Goal: Task Accomplishment & Management: Use online tool/utility

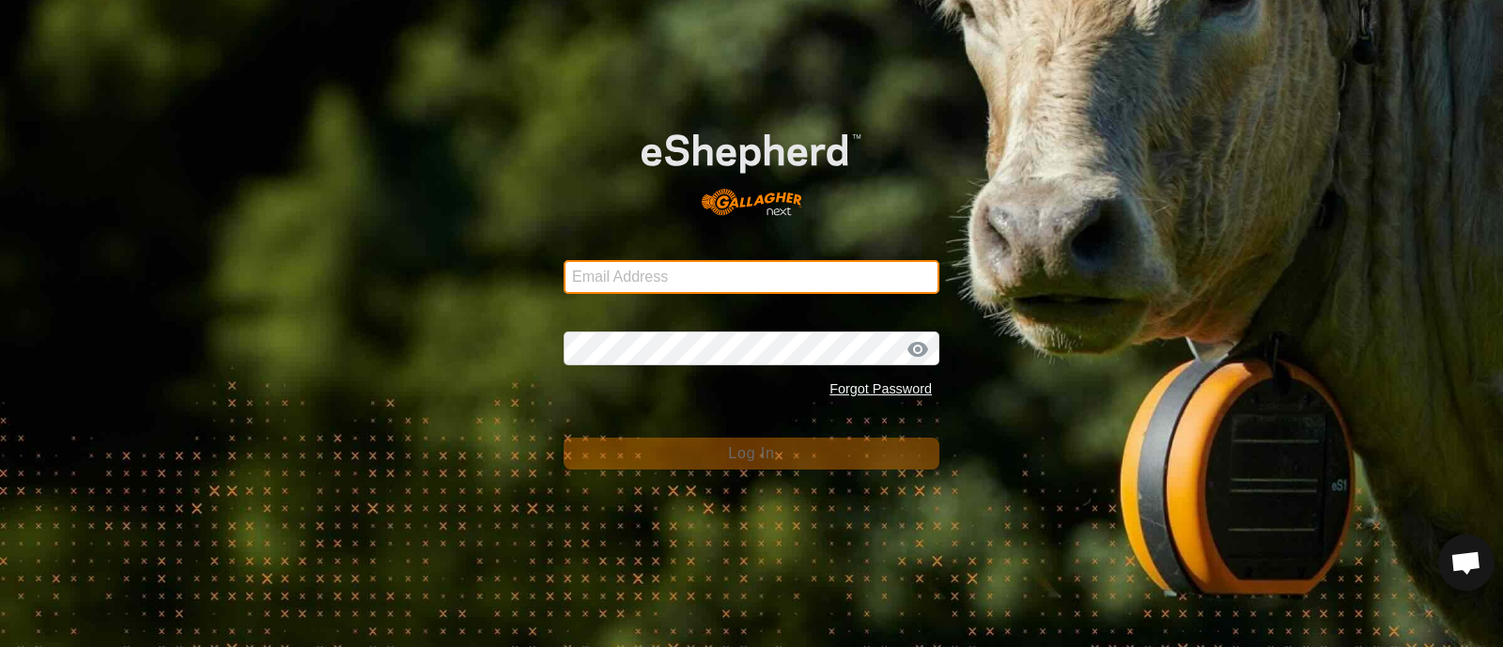
type input "[EMAIL_ADDRESS][DOMAIN_NAME]"
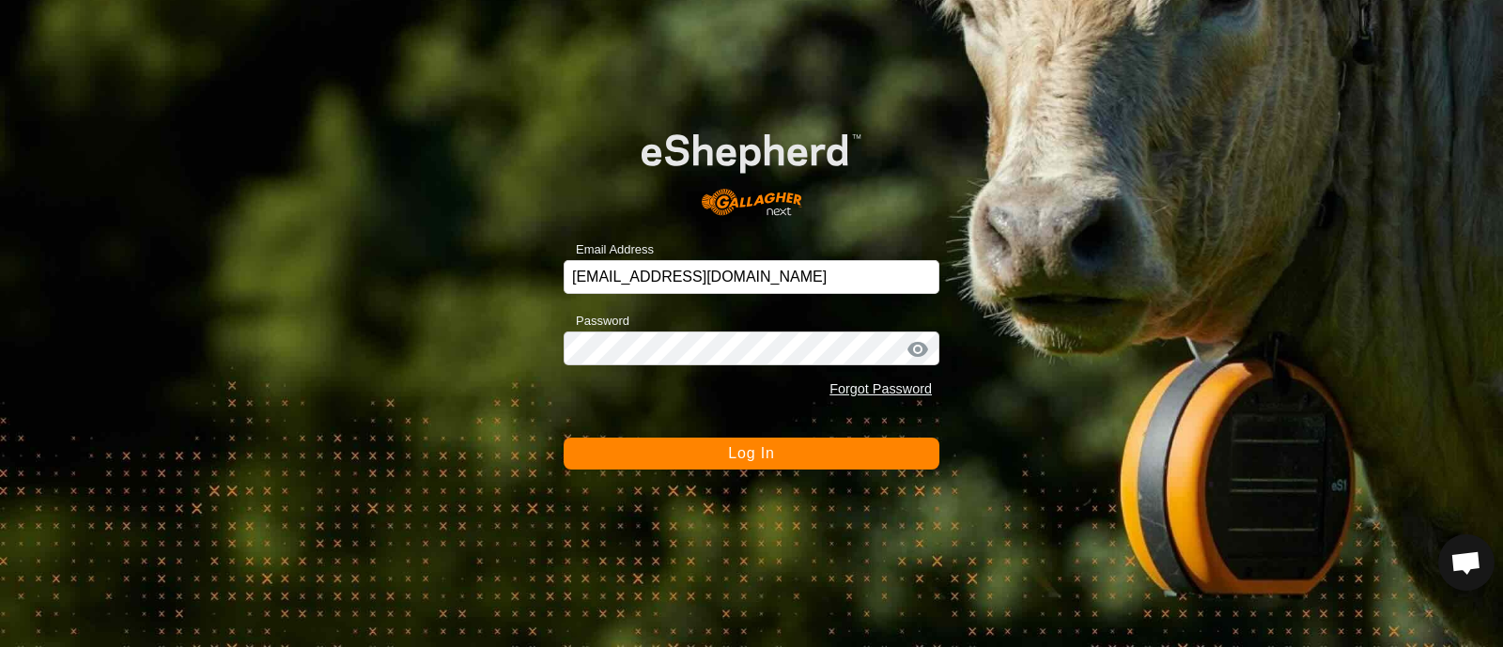
click at [726, 450] on button "Log In" at bounding box center [751, 454] width 376 height 32
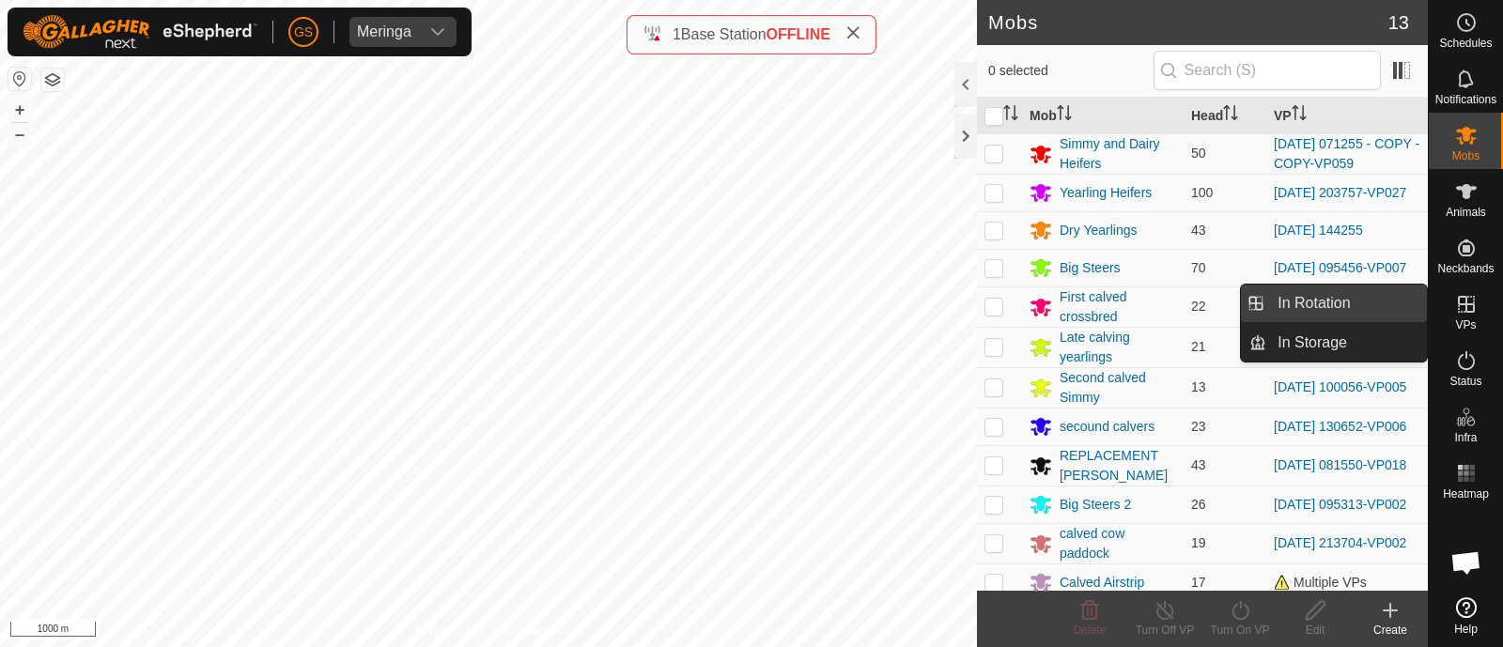
click at [1326, 302] on link "In Rotation" at bounding box center [1346, 304] width 161 height 38
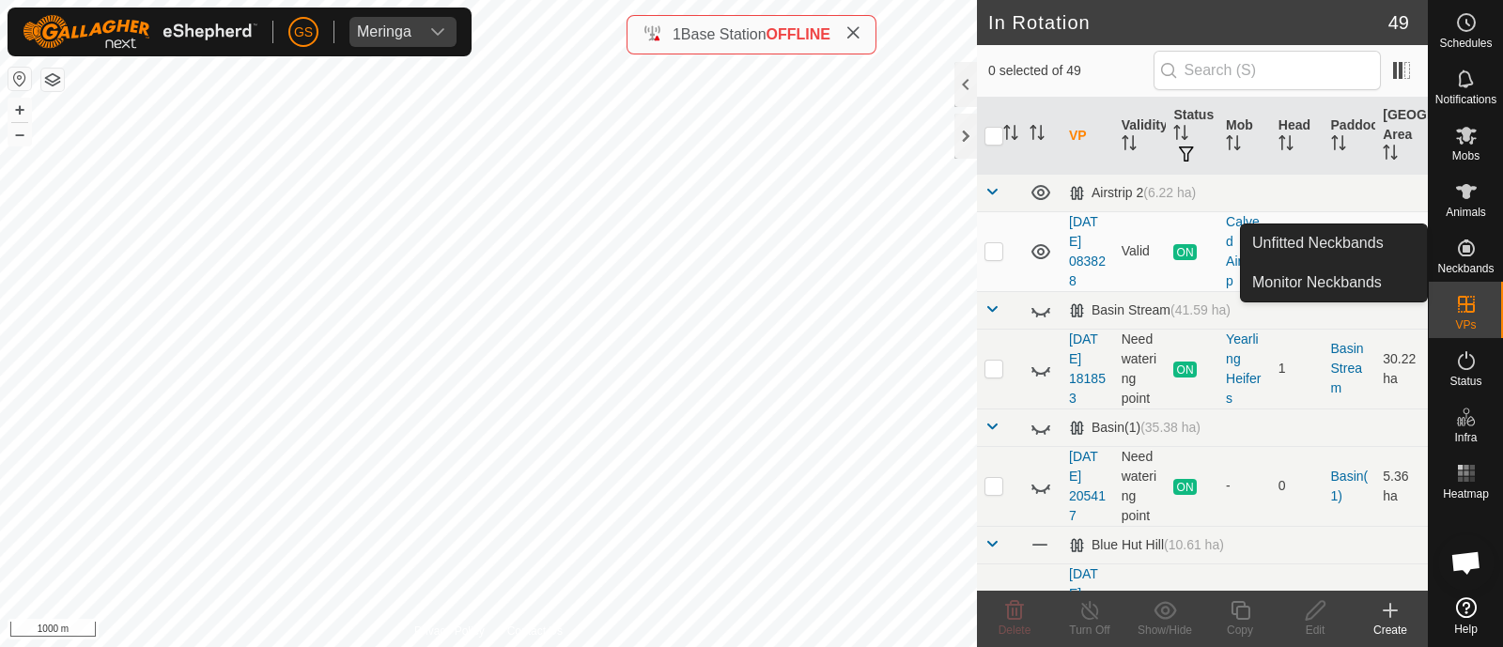
click at [1462, 256] on icon at bounding box center [1466, 248] width 23 height 23
click at [1329, 244] on link "Unfitted Neckbands" at bounding box center [1334, 243] width 186 height 38
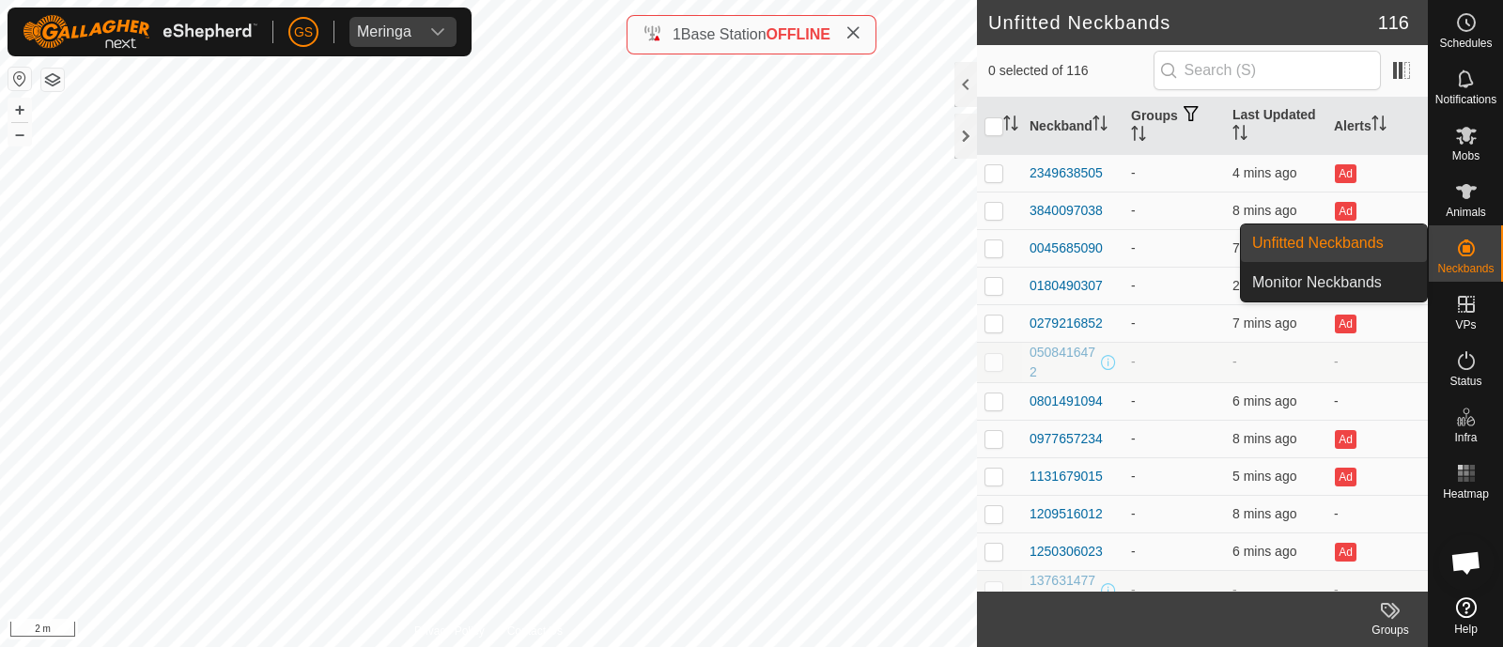
click at [1340, 250] on link "Unfitted Neckbands" at bounding box center [1334, 243] width 186 height 38
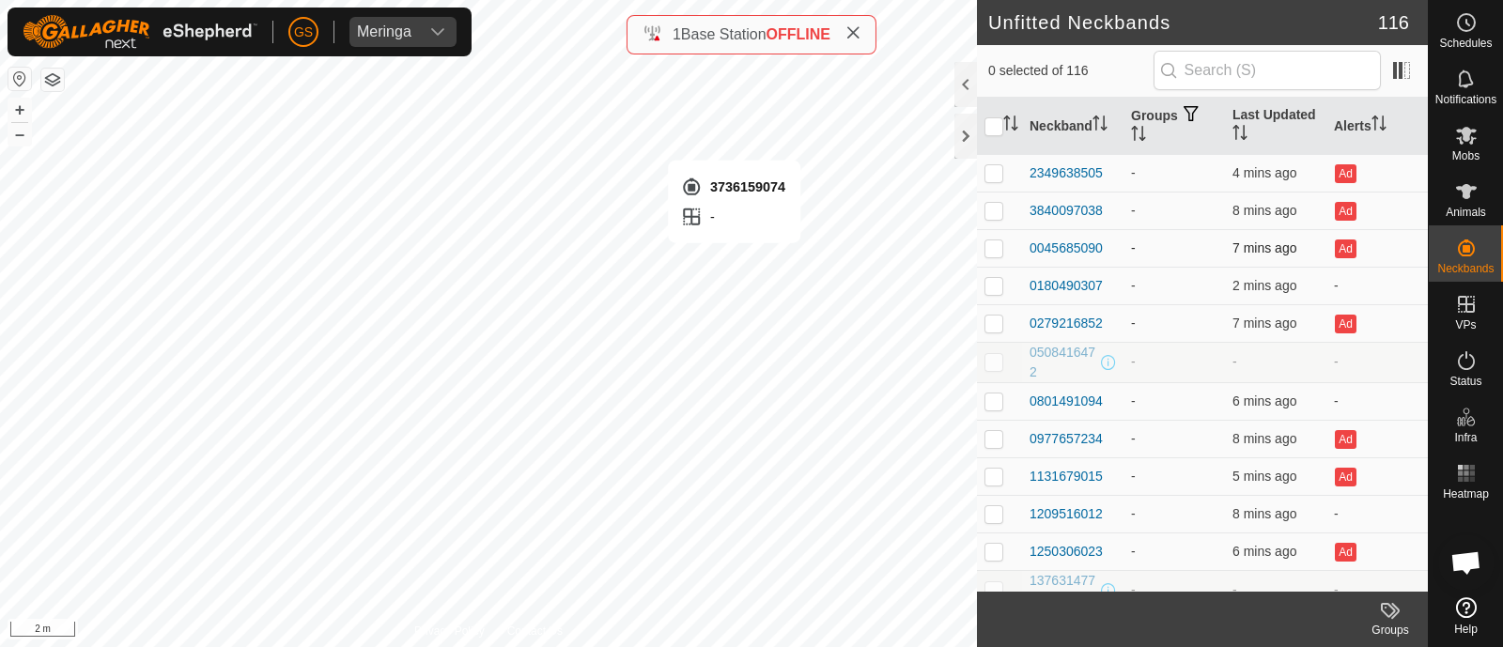
checkbox input "true"
click at [440, 30] on icon "dropdown trigger" at bounding box center [437, 32] width 13 height 8
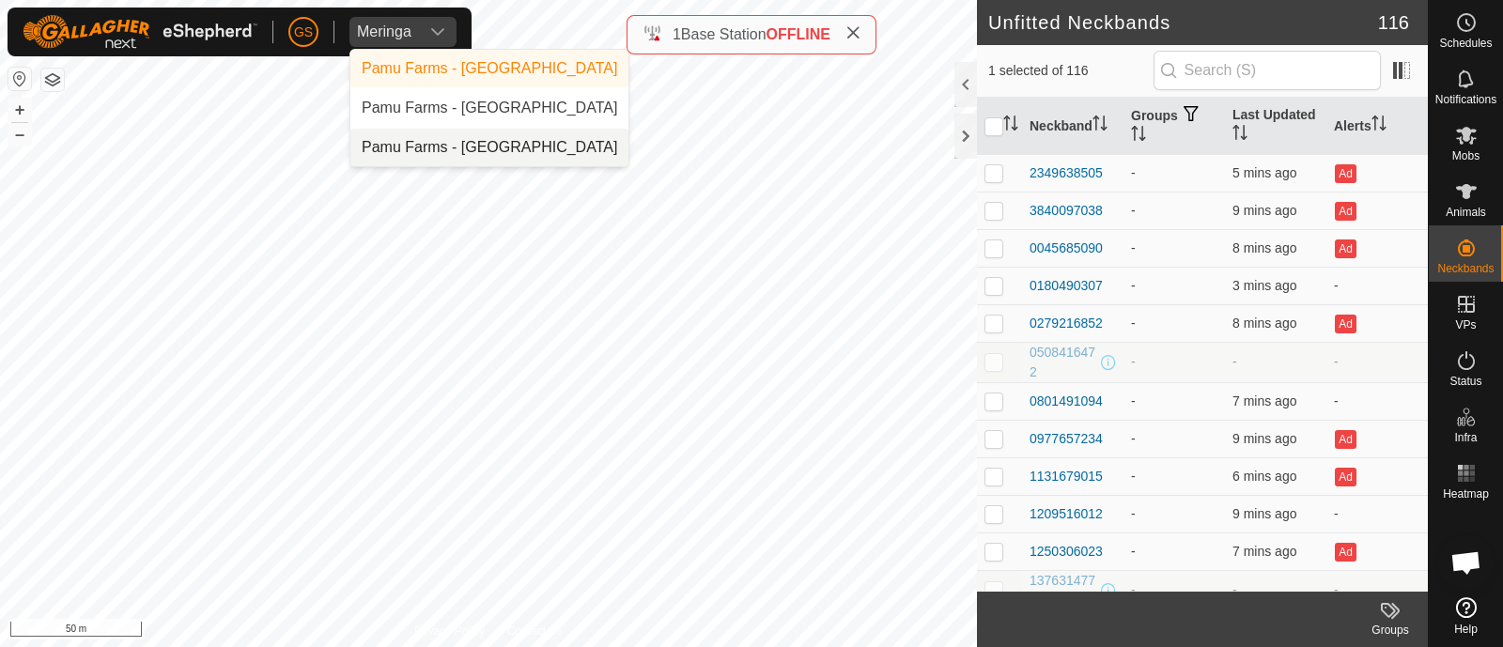
click at [442, 151] on li "Pamu Farms - [GEOGRAPHIC_DATA]" at bounding box center [489, 148] width 278 height 38
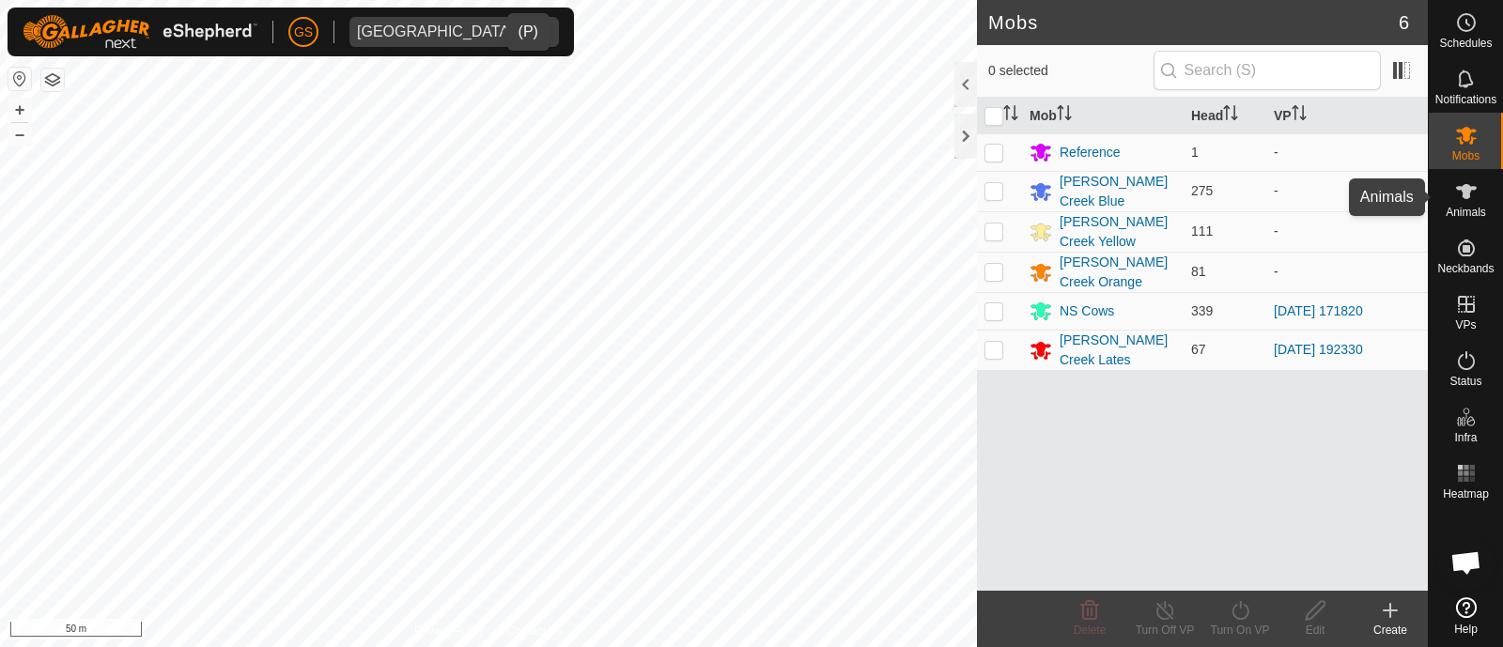
click at [1474, 203] on es-animals-svg-icon at bounding box center [1466, 192] width 34 height 30
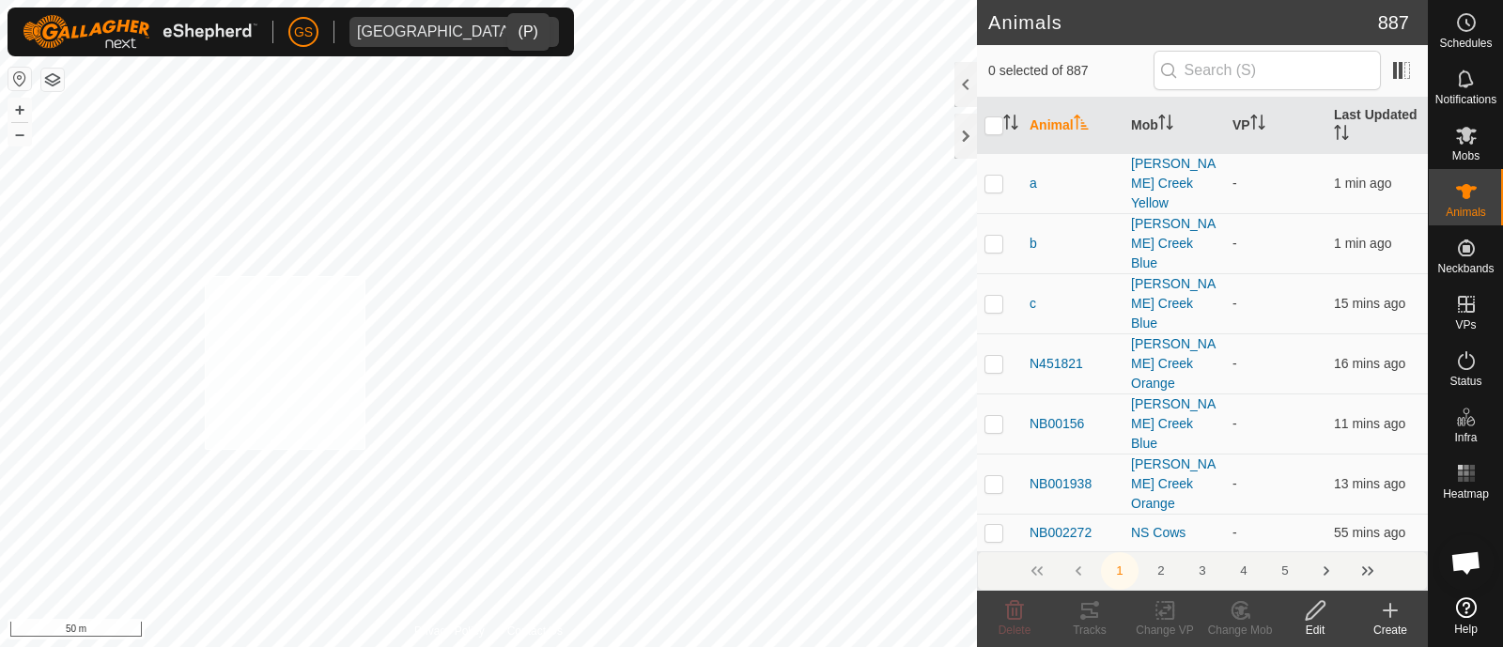
checkbox input "true"
click at [532, 28] on icon "dropdown trigger" at bounding box center [539, 31] width 15 height 15
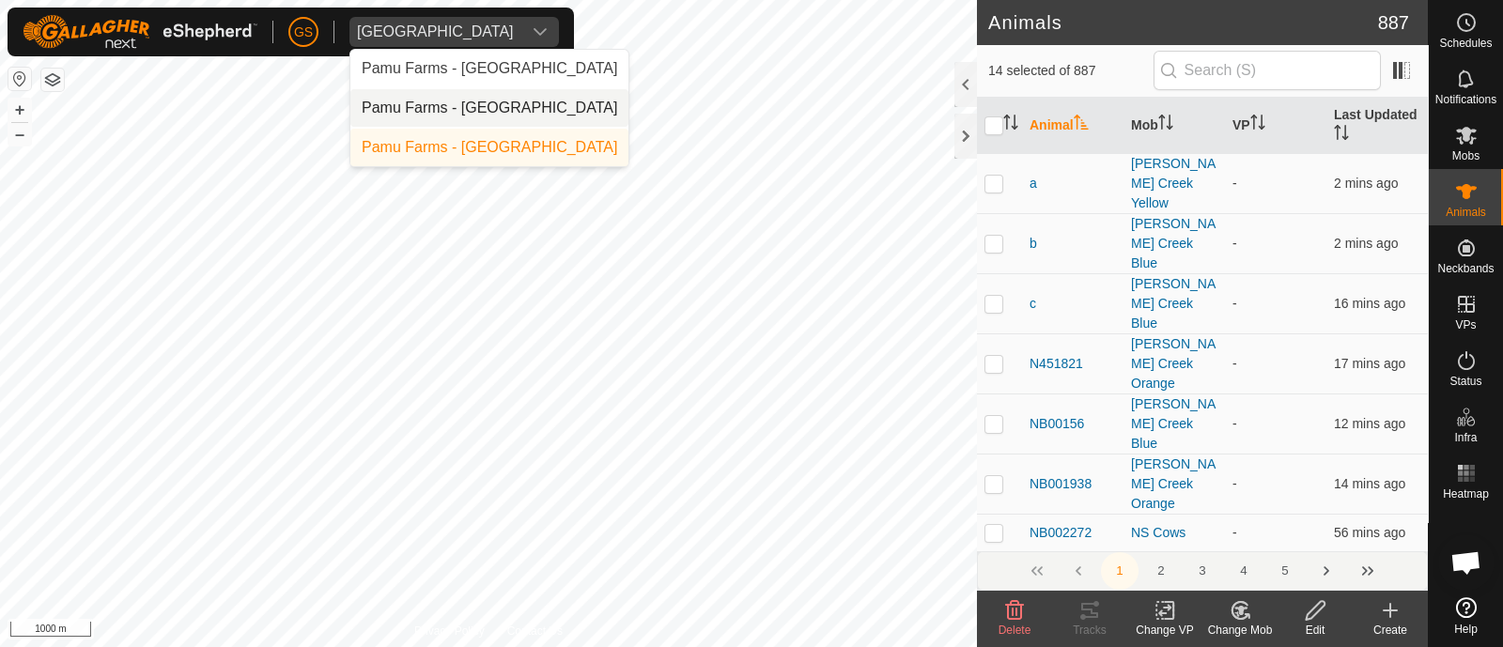
click at [434, 100] on li "Pamu Farms - [GEOGRAPHIC_DATA]" at bounding box center [489, 108] width 278 height 38
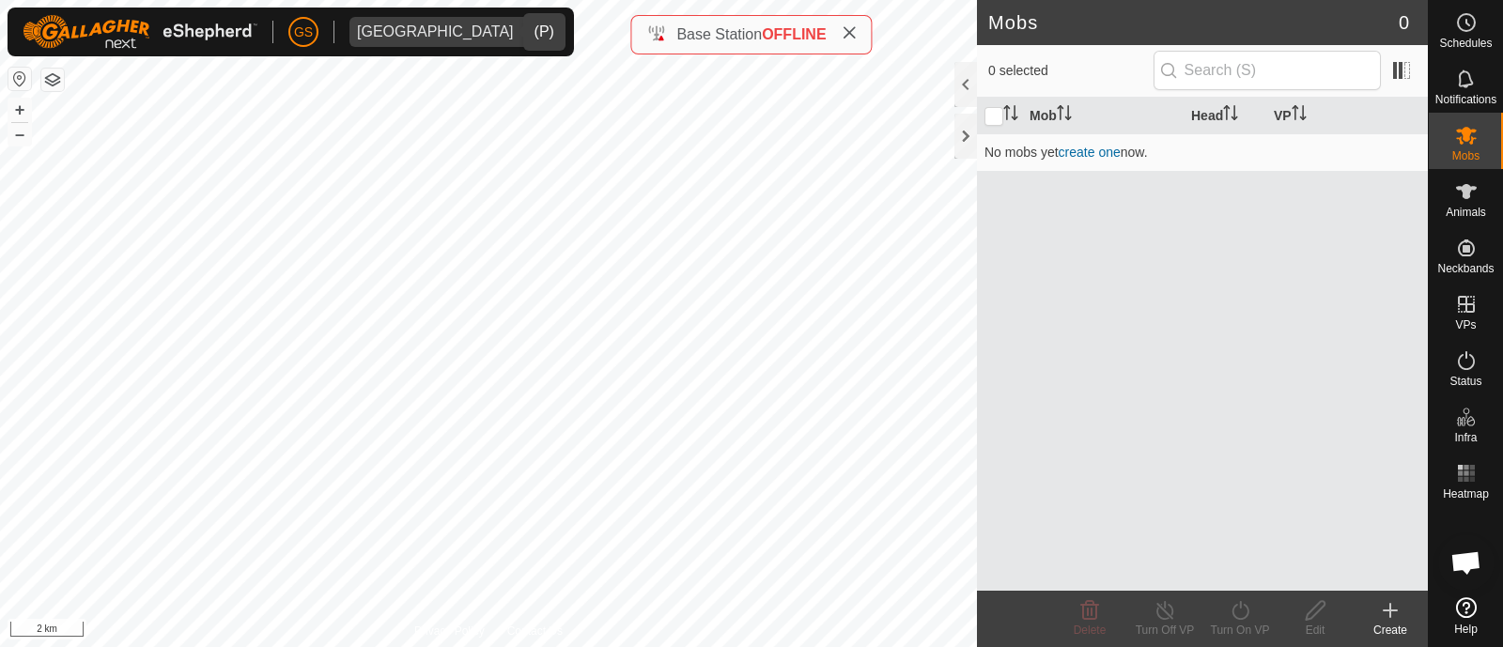
click at [532, 30] on icon "dropdown trigger" at bounding box center [539, 31] width 15 height 15
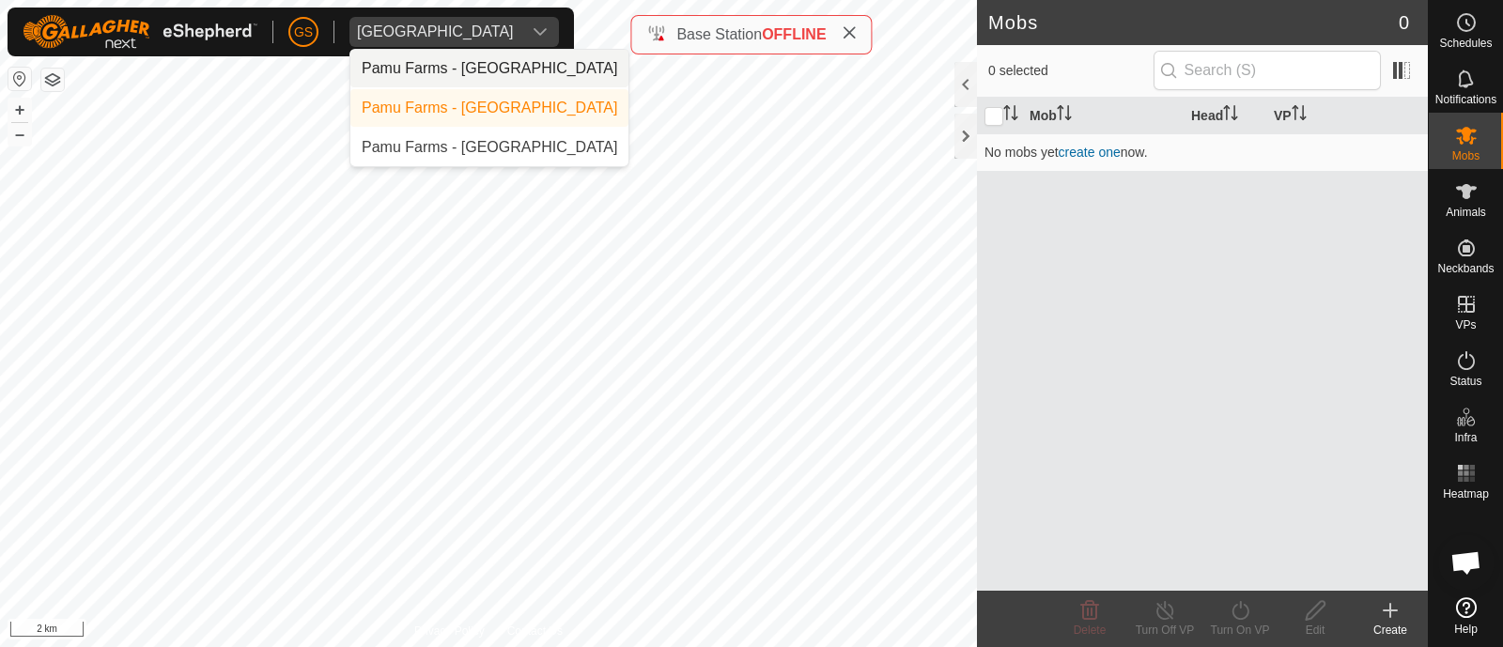
click at [455, 60] on li "Pamu Farms - [GEOGRAPHIC_DATA]" at bounding box center [489, 69] width 278 height 38
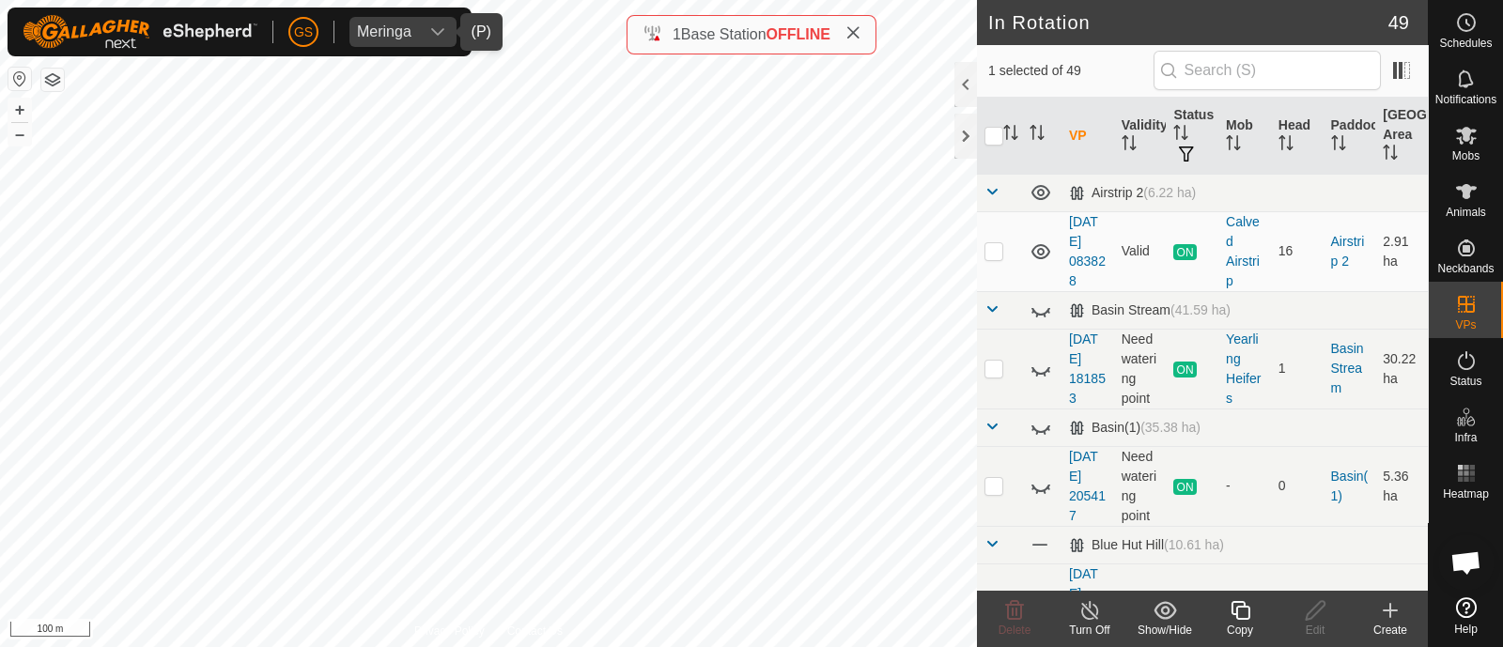
click at [1230, 610] on icon at bounding box center [1239, 610] width 23 height 23
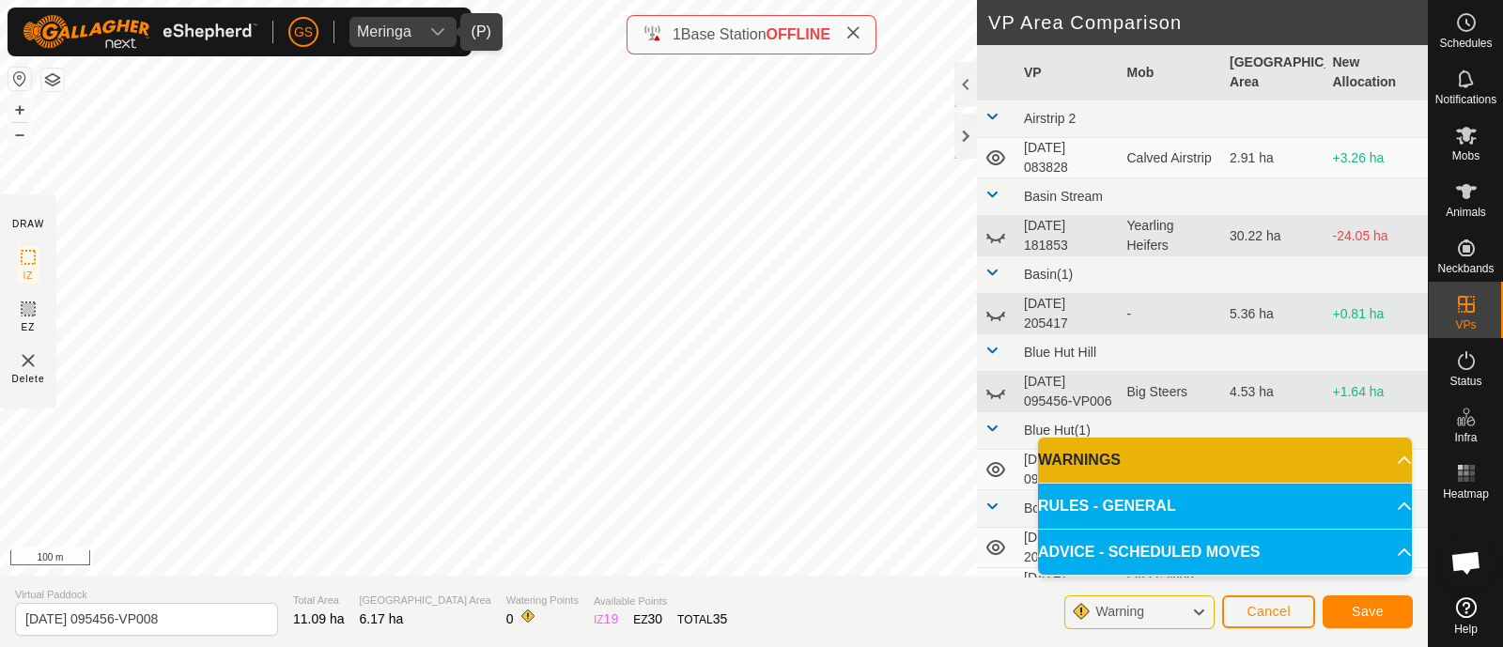
click at [412, 640] on div "Privacy Policy Contact Us Type: Inclusion Zone undefined Animal + – ⇧ i 100 m D…" at bounding box center [713, 323] width 1427 height 647
click at [1365, 609] on span "Save" at bounding box center [1367, 611] width 32 height 15
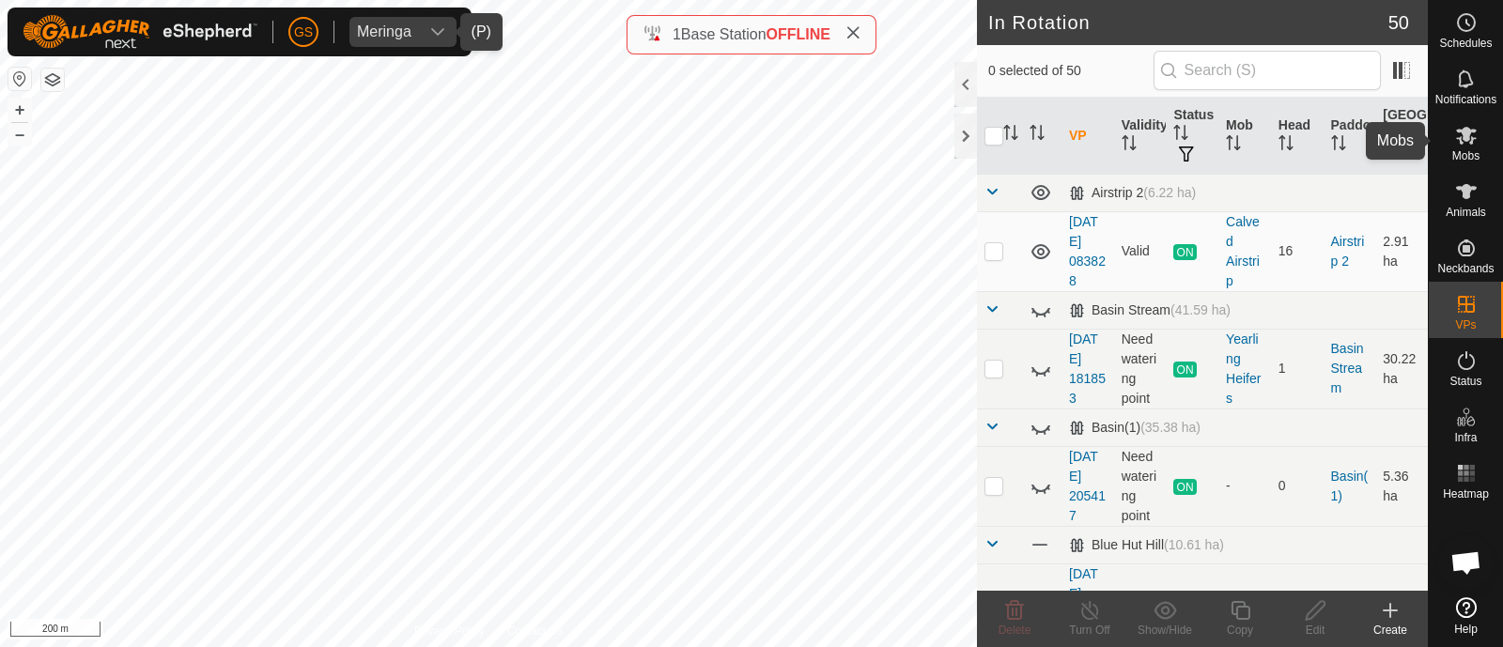
click at [1463, 136] on icon at bounding box center [1466, 136] width 21 height 18
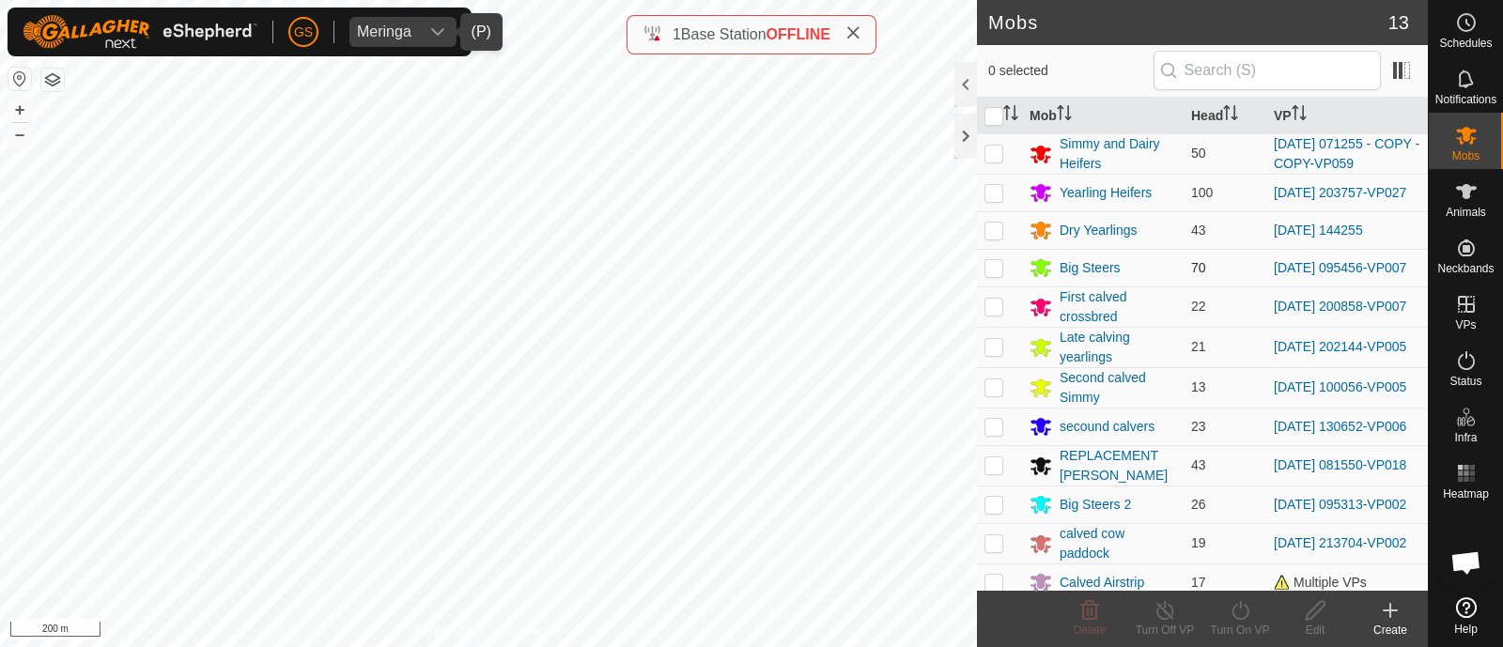
click at [992, 274] on p-checkbox at bounding box center [993, 267] width 19 height 15
checkbox input "true"
click at [1241, 612] on icon at bounding box center [1239, 610] width 23 height 23
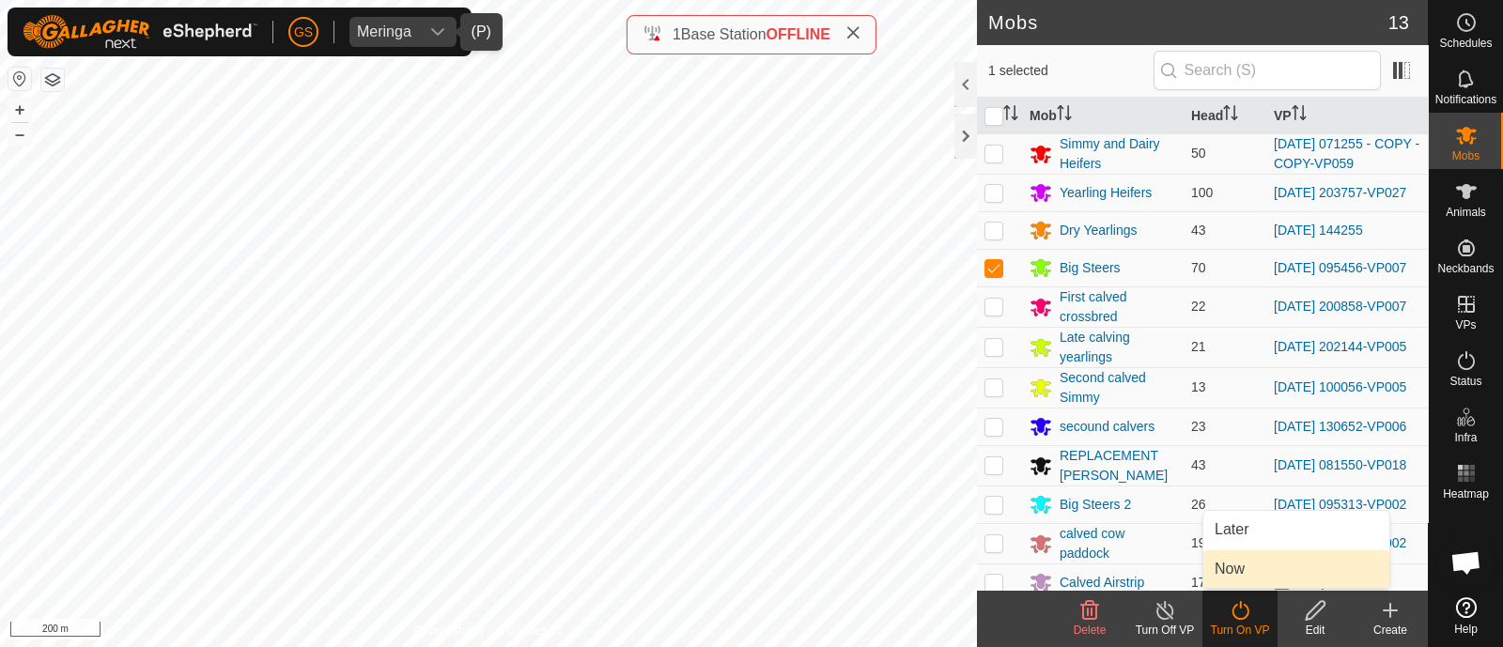
click at [1225, 564] on link "Now" at bounding box center [1296, 569] width 186 height 38
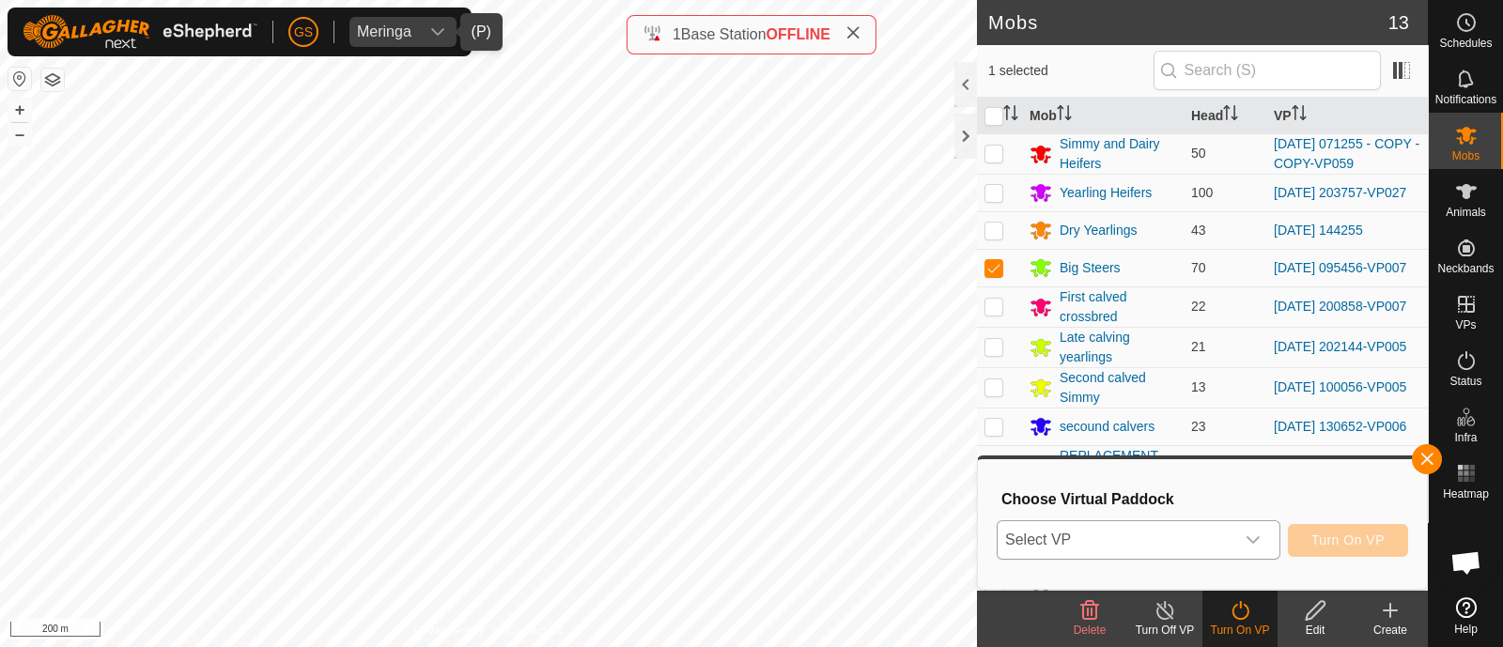
click at [1216, 540] on span "Select VP" at bounding box center [1115, 540] width 237 height 38
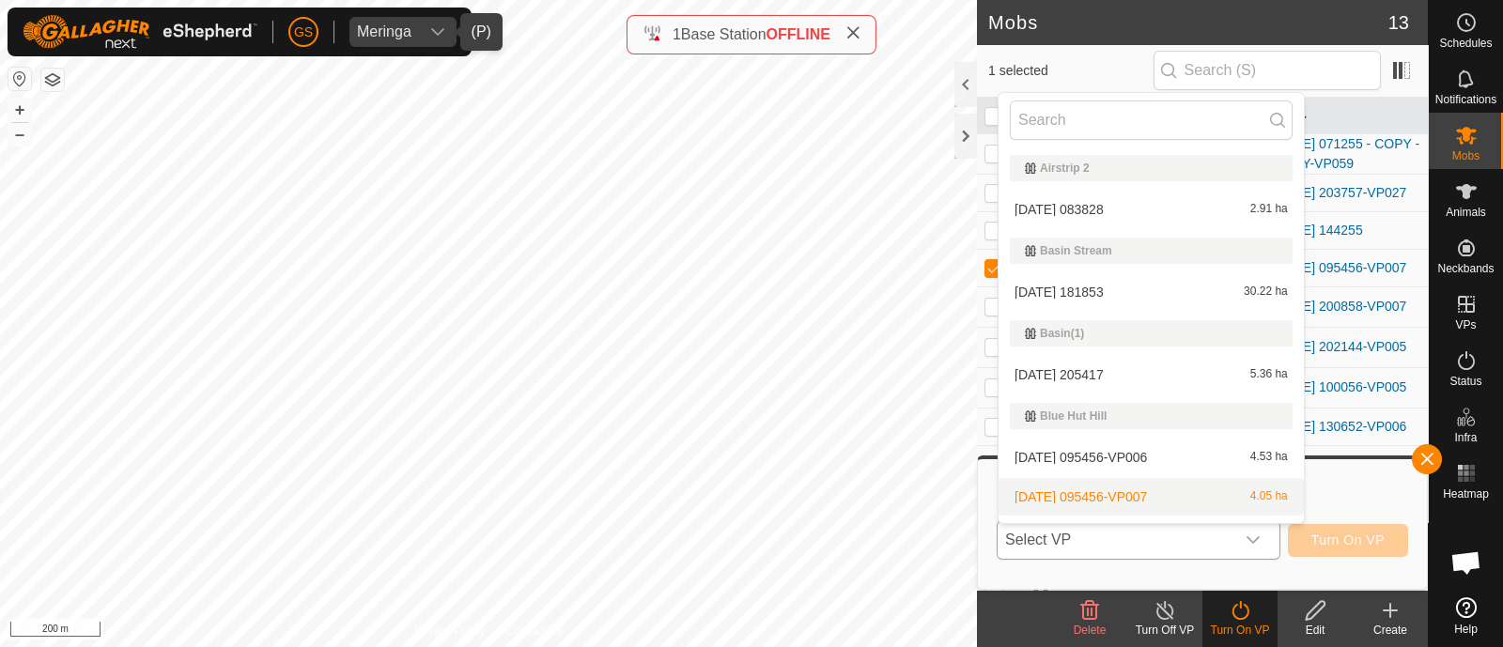
scroll to position [32, 0]
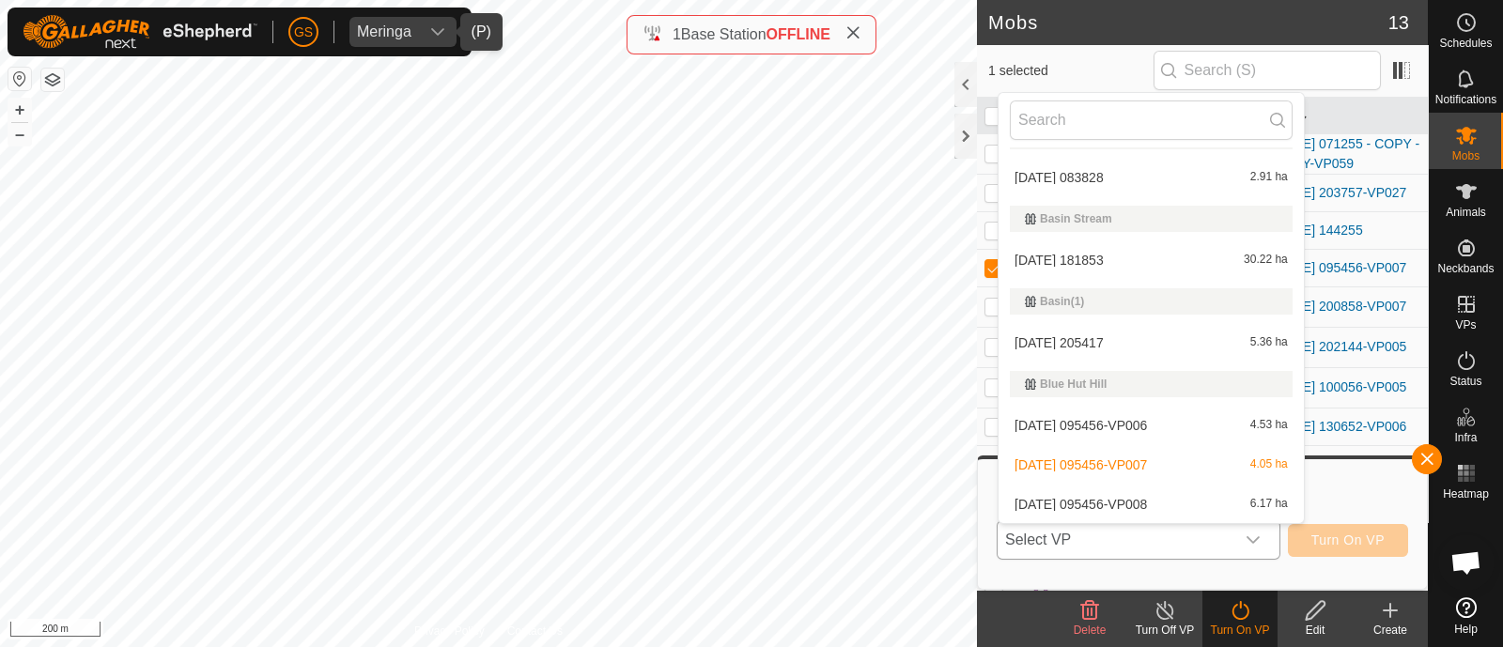
click at [1150, 507] on li "[DATE] 095456-VP008 6.17 ha" at bounding box center [1150, 504] width 305 height 38
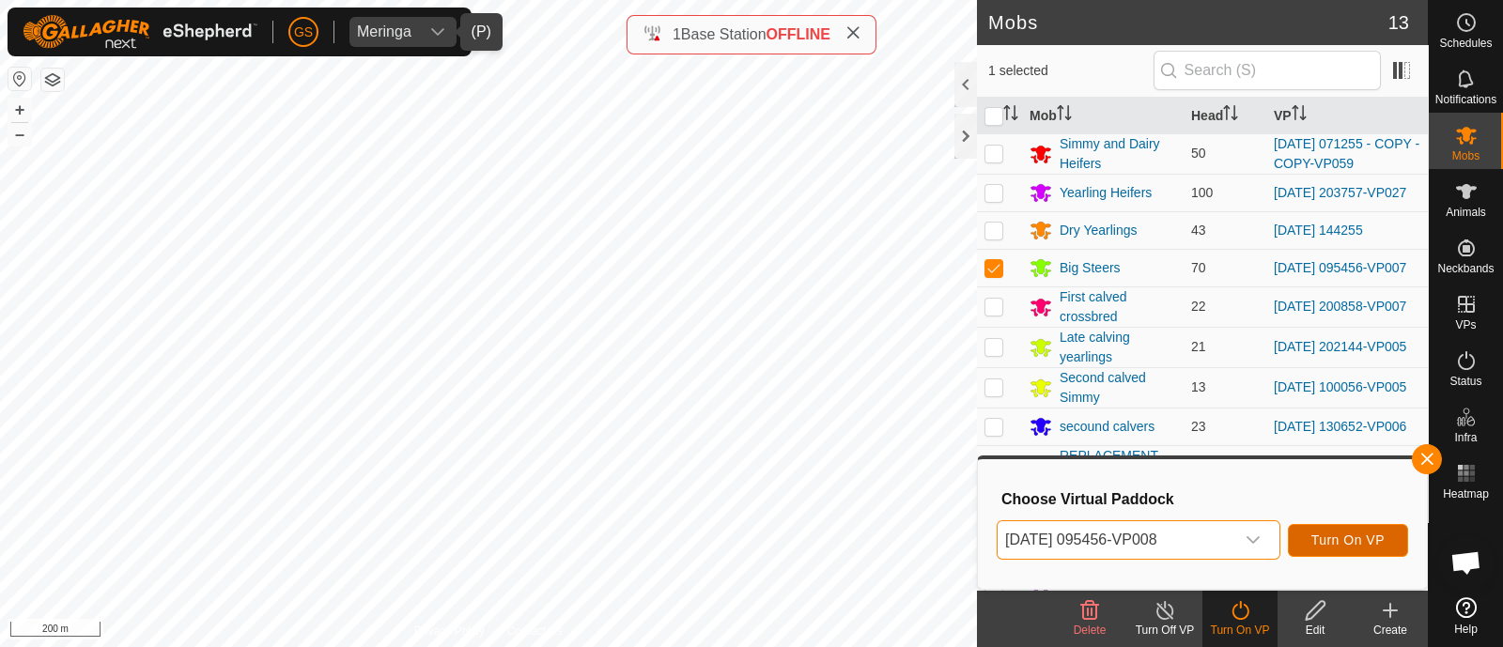
click at [1334, 542] on span "Turn On VP" at bounding box center [1347, 539] width 73 height 15
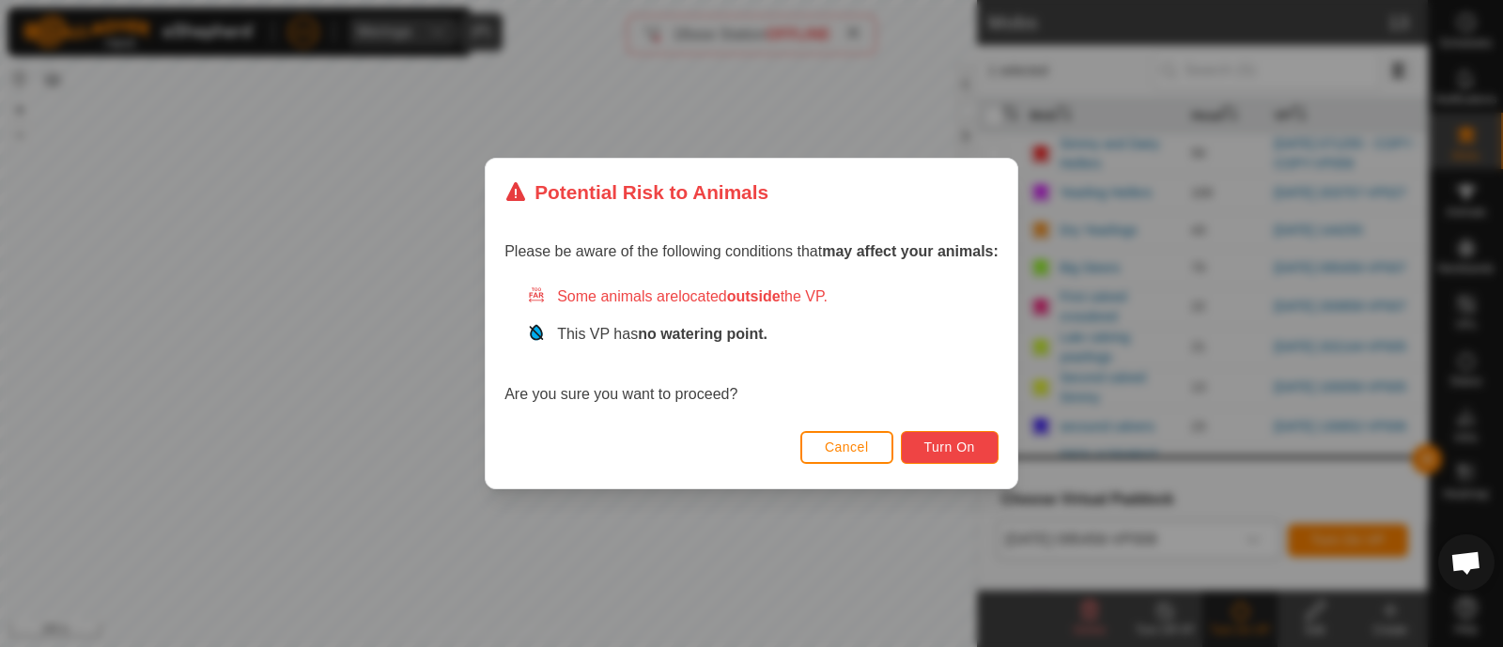
click at [941, 450] on span "Turn On" at bounding box center [949, 446] width 51 height 15
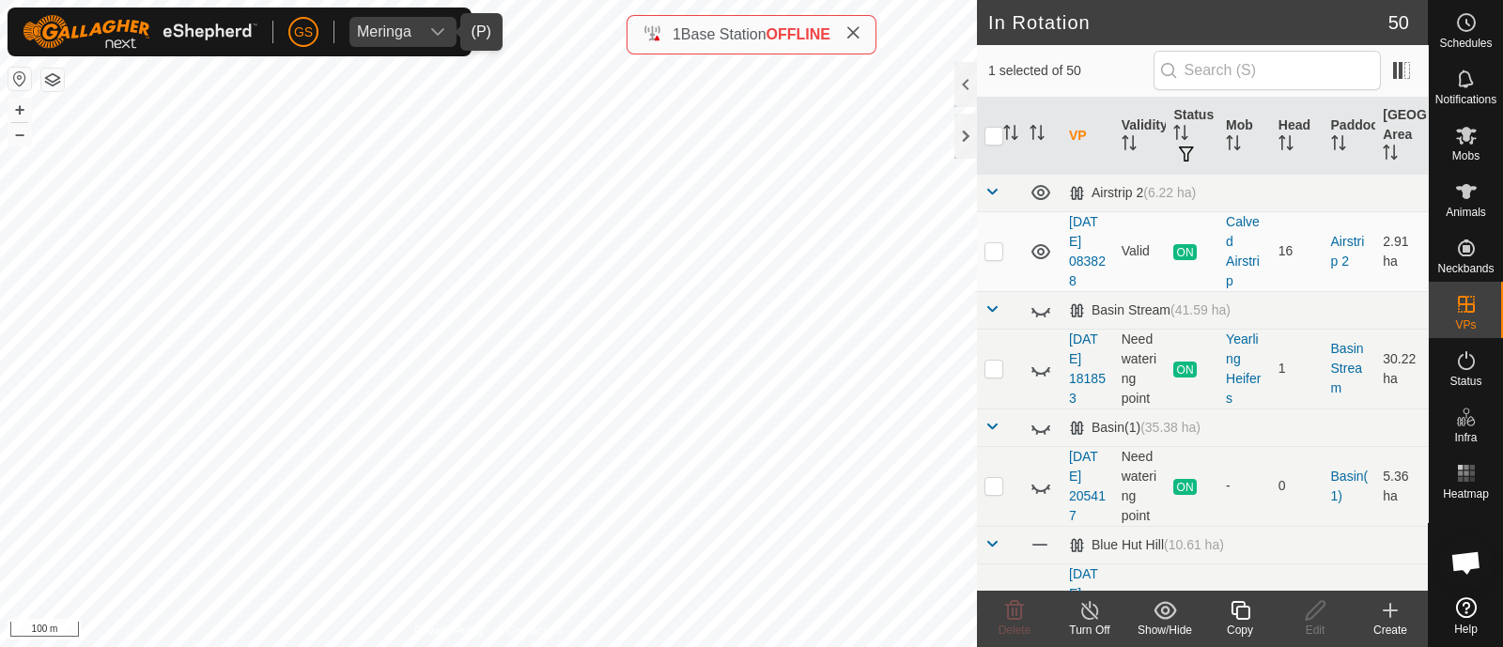
click at [1234, 608] on icon at bounding box center [1239, 610] width 23 height 23
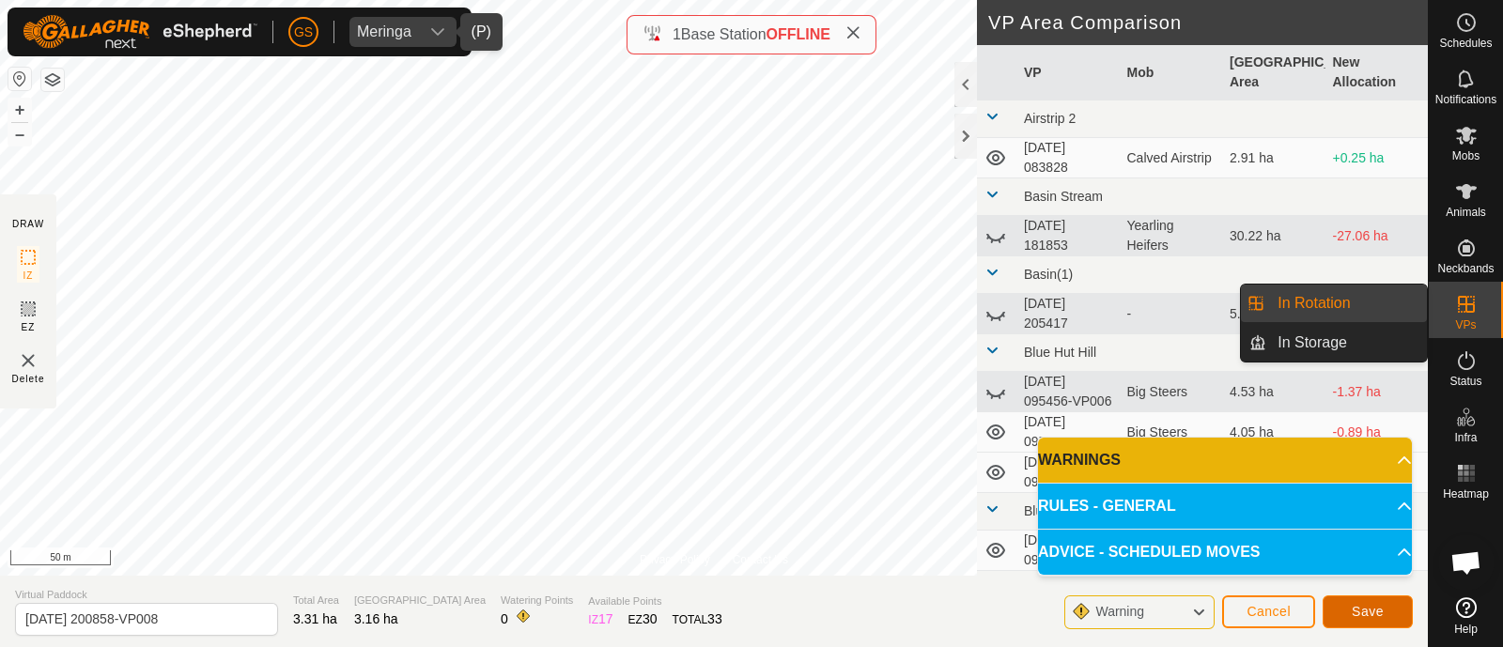
click at [1347, 602] on button "Save" at bounding box center [1367, 611] width 90 height 33
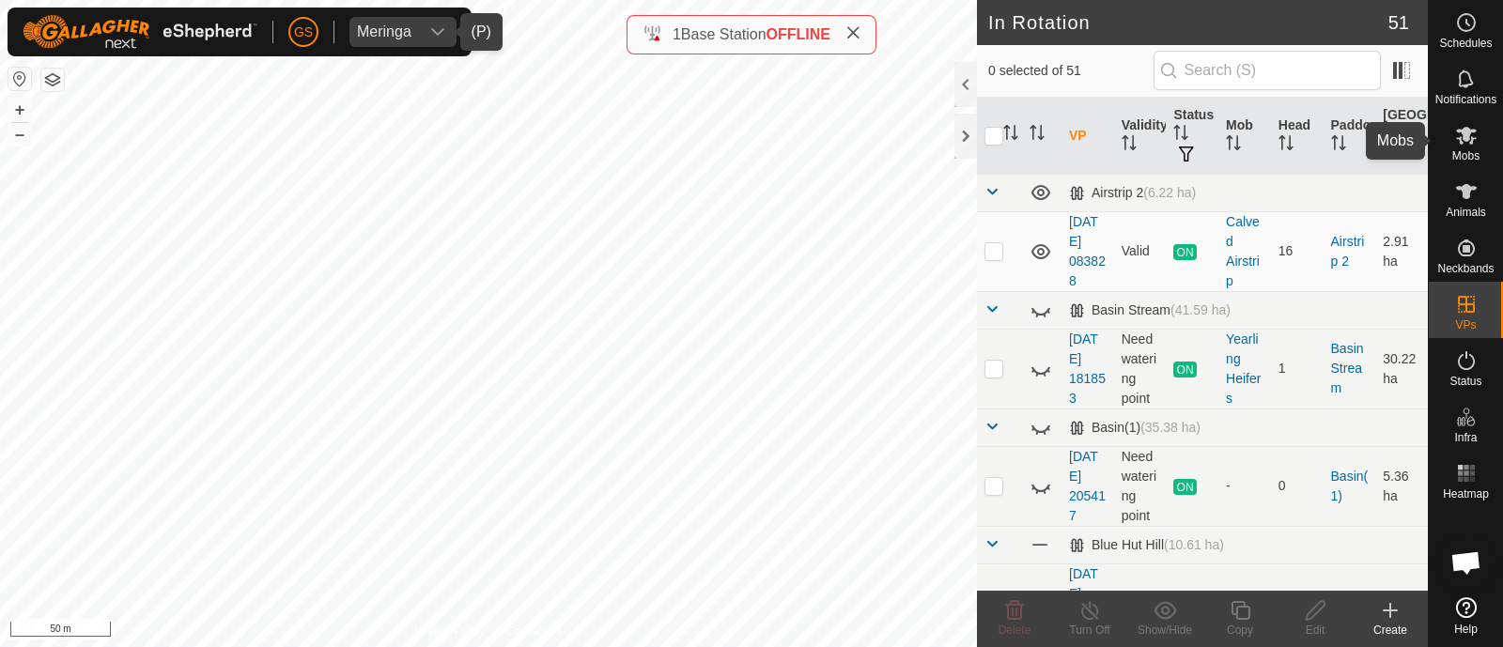
click at [1471, 143] on icon at bounding box center [1466, 136] width 21 height 18
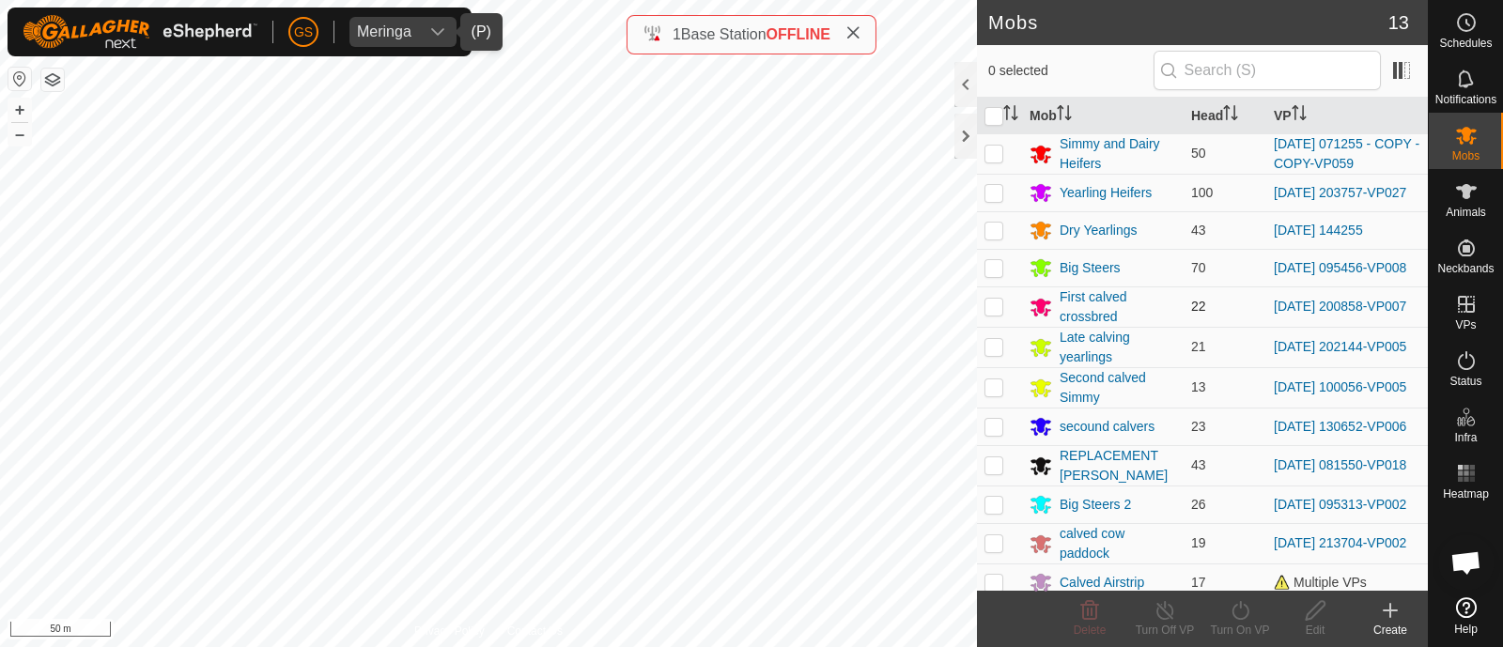
click at [996, 310] on p-checkbox at bounding box center [993, 306] width 19 height 15
checkbox input "true"
click at [1245, 608] on icon at bounding box center [1239, 610] width 17 height 19
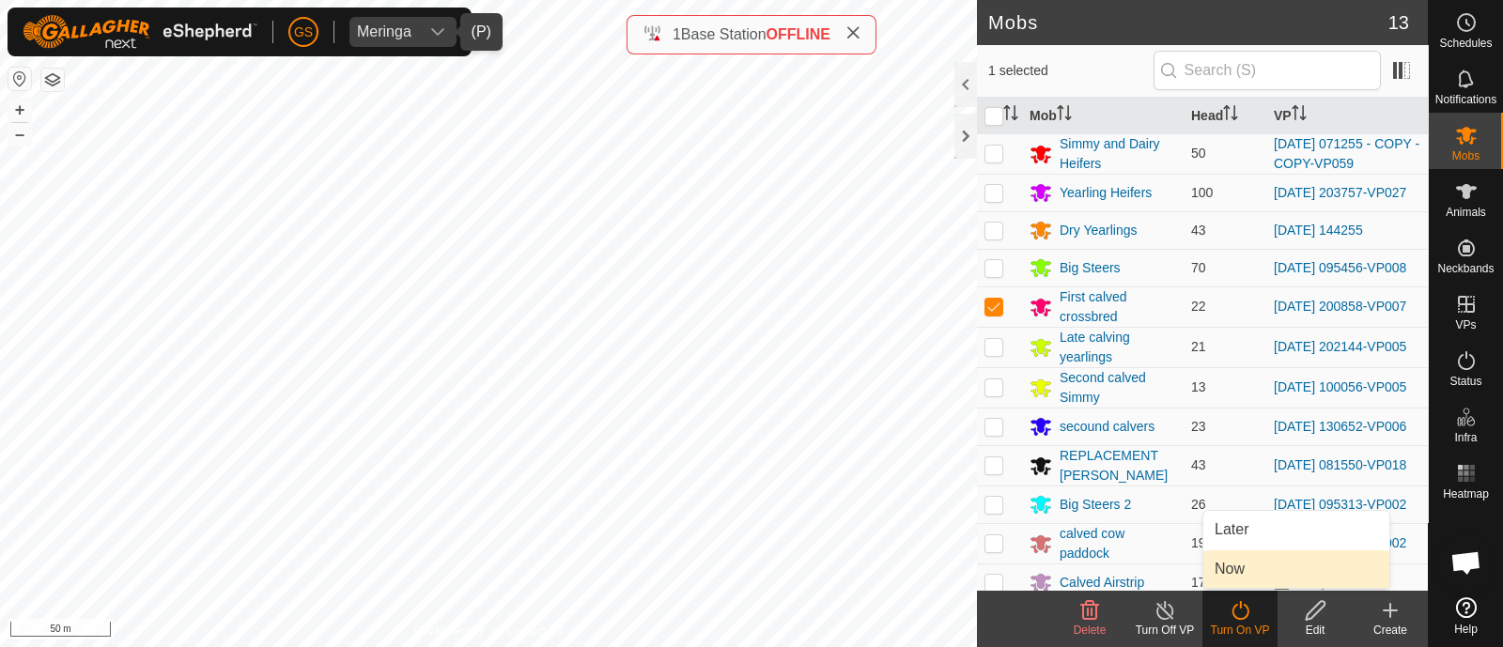
click at [1230, 575] on link "Now" at bounding box center [1296, 569] width 186 height 38
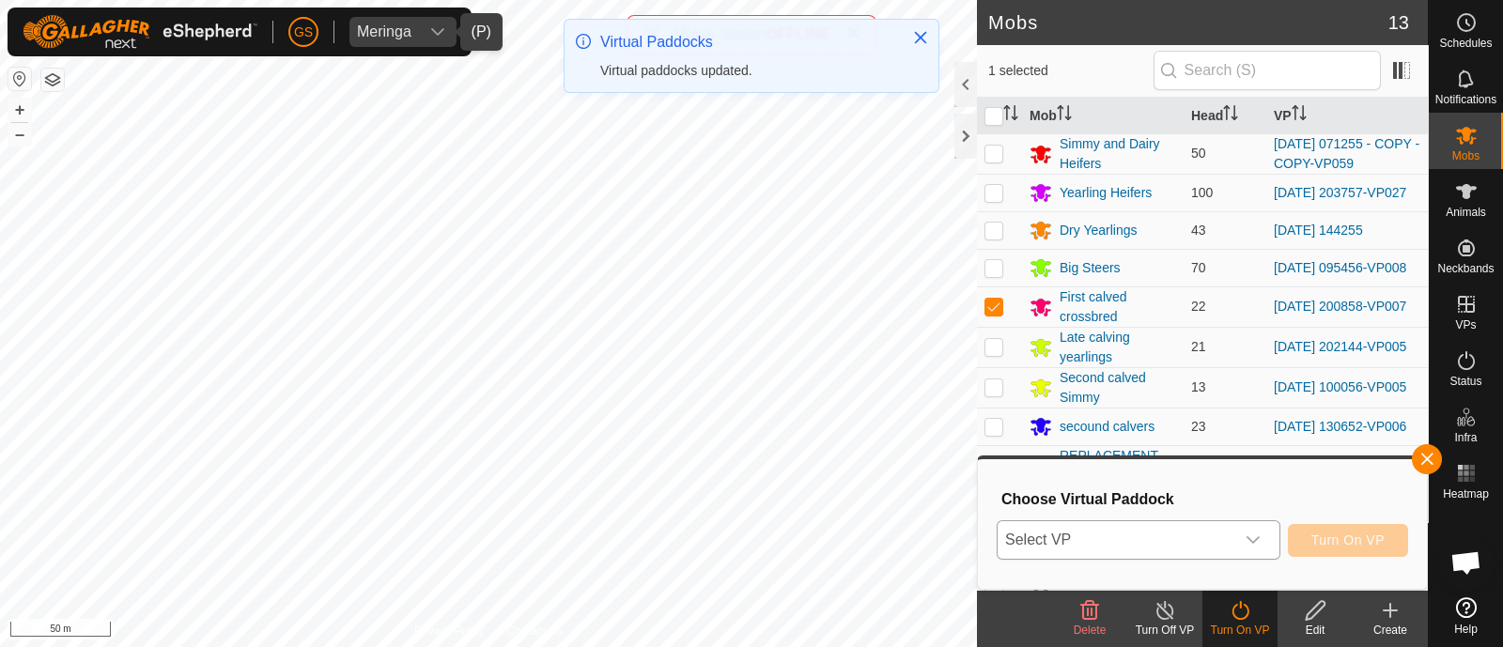
click at [1249, 540] on icon "dropdown trigger" at bounding box center [1252, 539] width 15 height 15
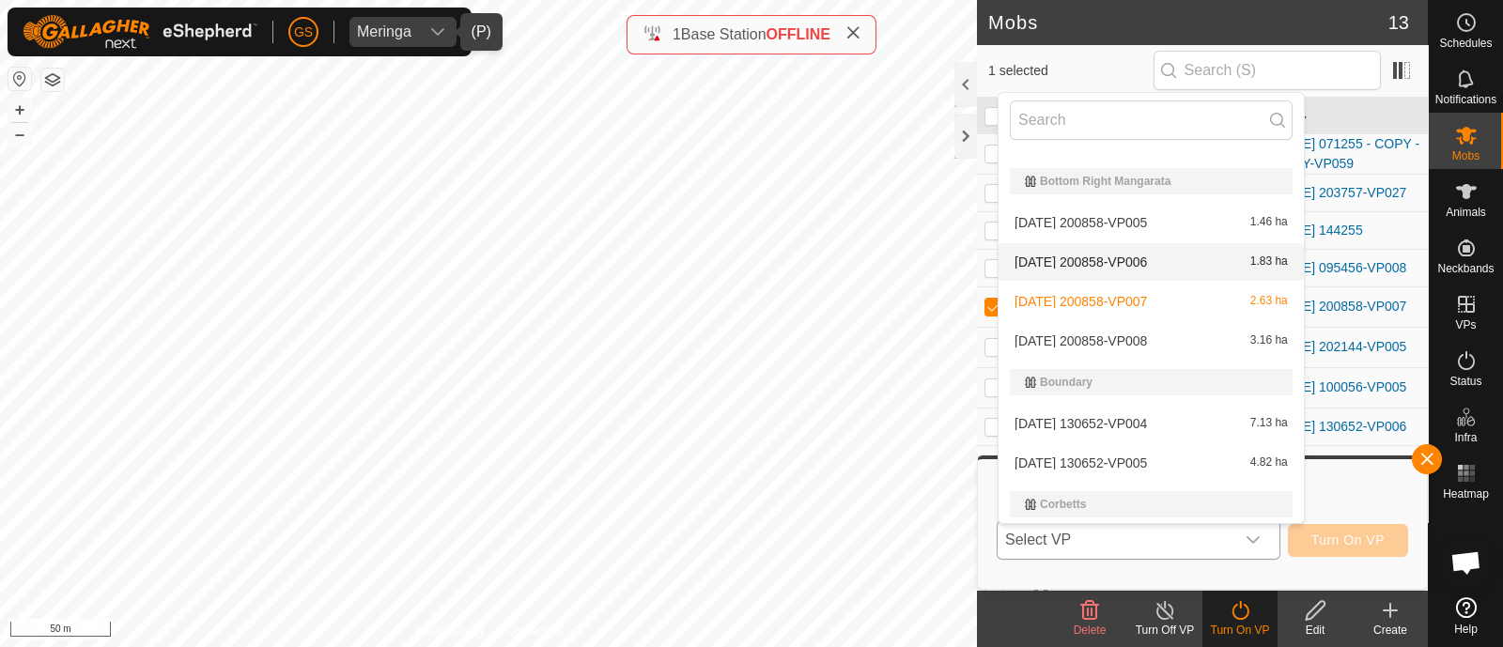
scroll to position [501, 0]
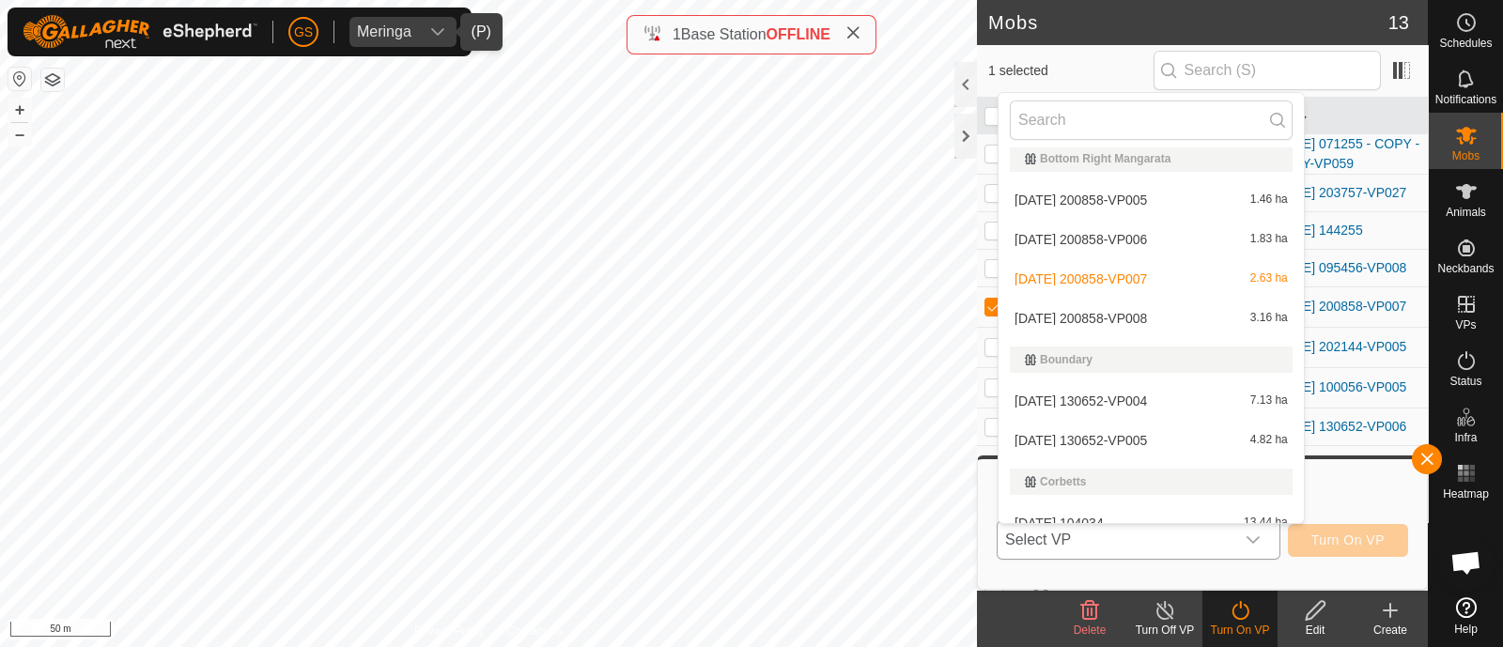
click at [1147, 314] on span "[DATE] 200858-VP008" at bounding box center [1080, 318] width 132 height 13
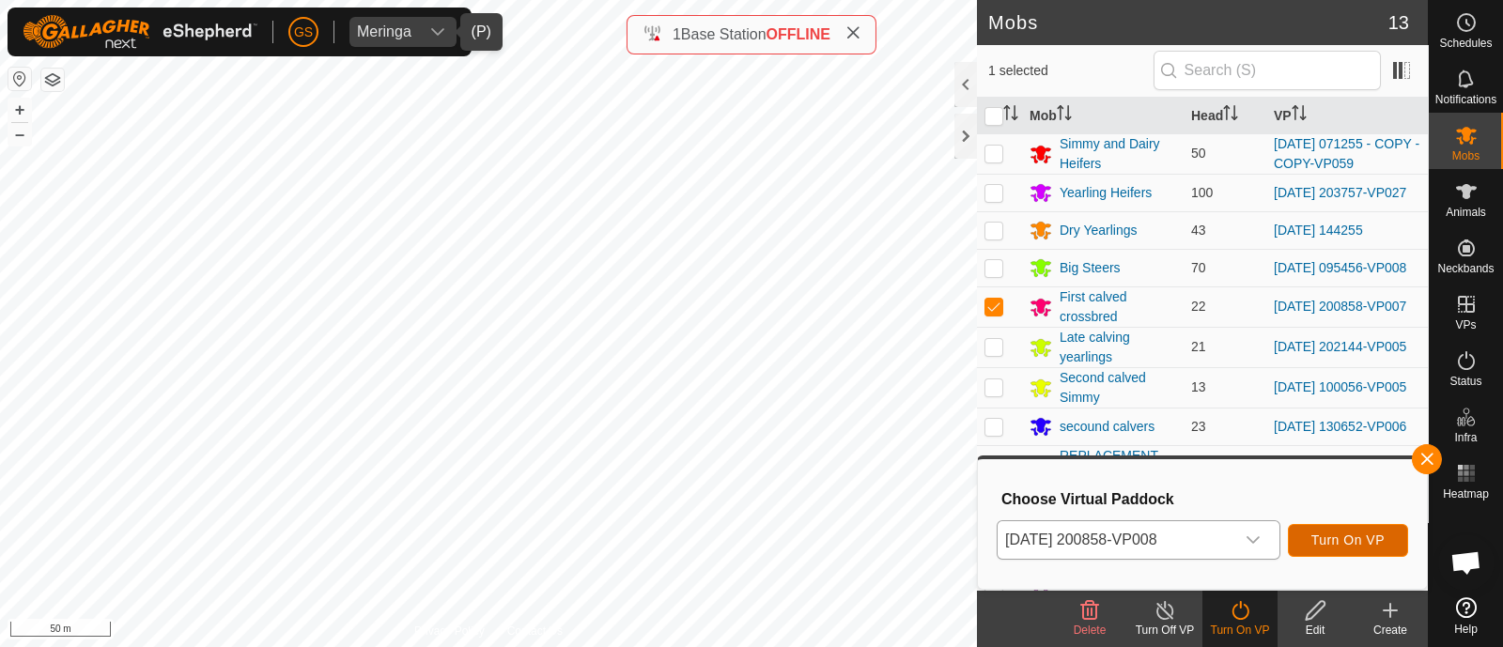
click at [1387, 546] on button "Turn On VP" at bounding box center [1347, 540] width 120 height 33
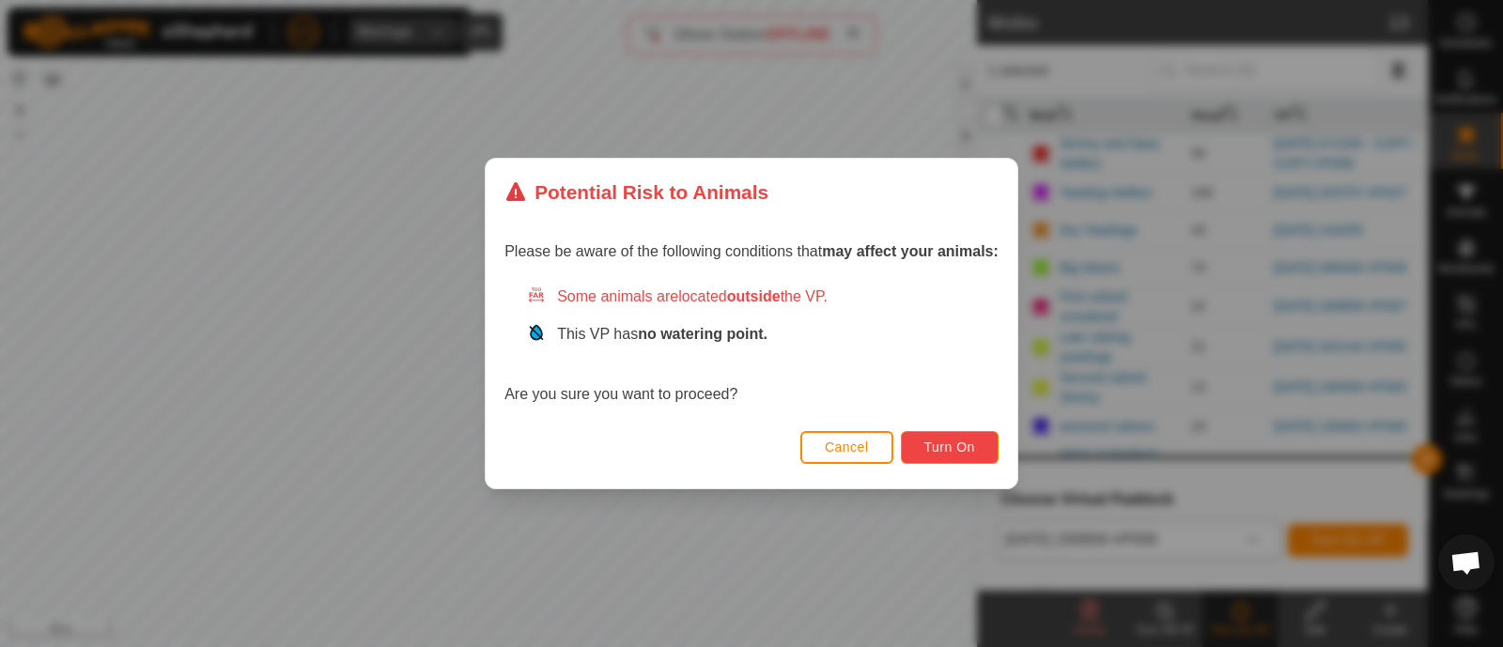
click at [953, 454] on span "Turn On" at bounding box center [949, 446] width 51 height 15
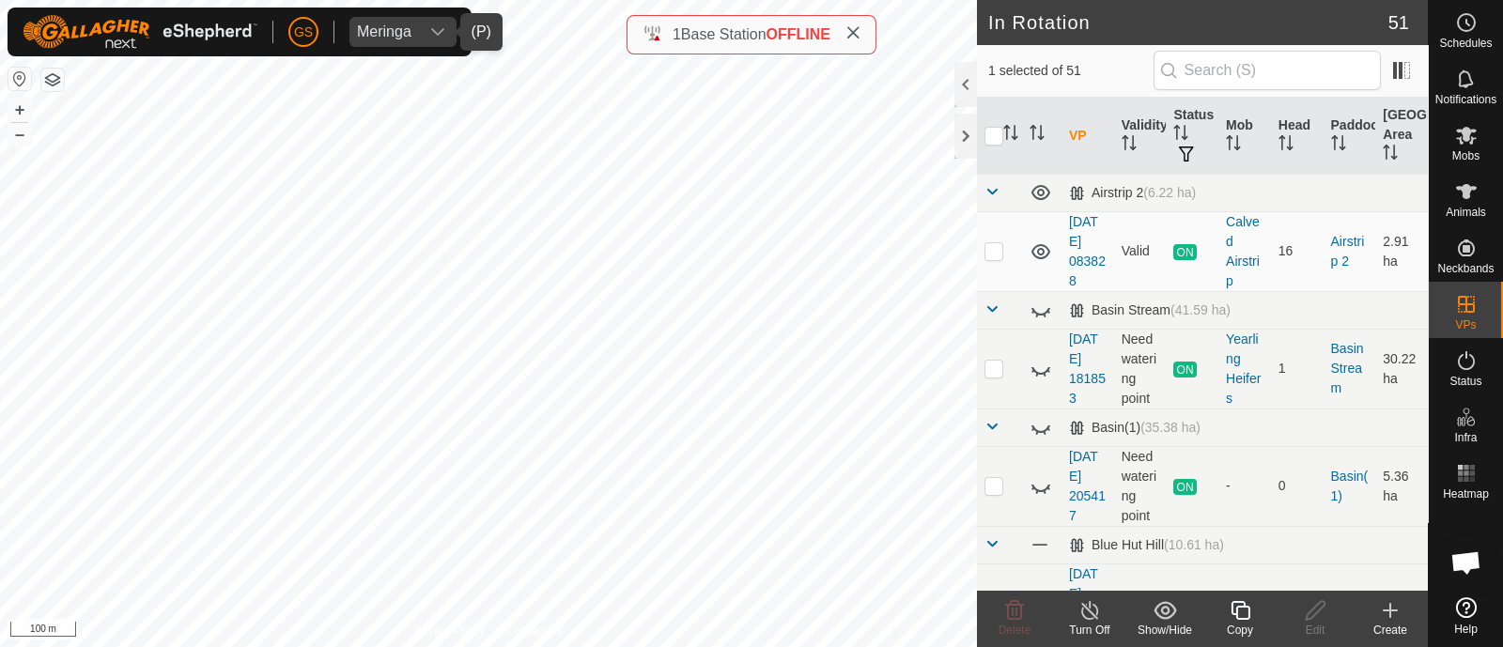
click at [1237, 616] on icon at bounding box center [1239, 610] width 23 height 23
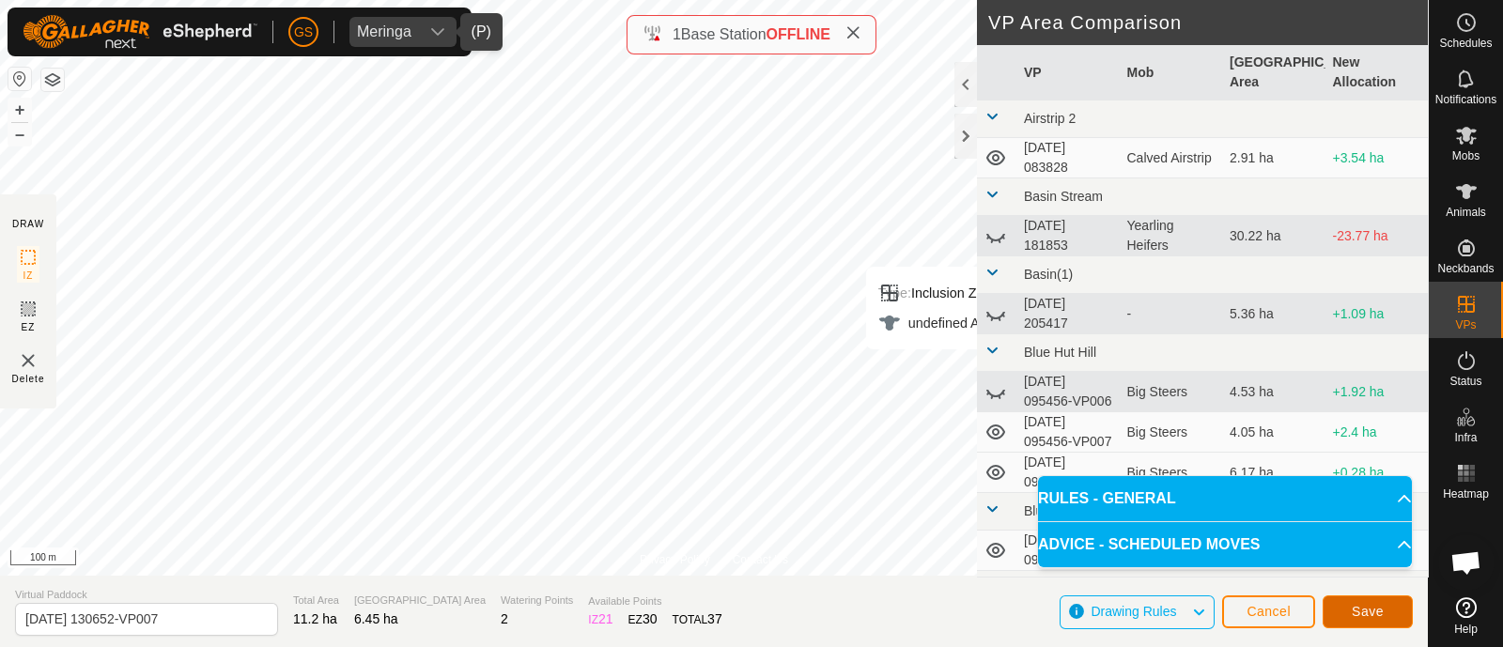
click at [1371, 607] on span "Save" at bounding box center [1367, 611] width 32 height 15
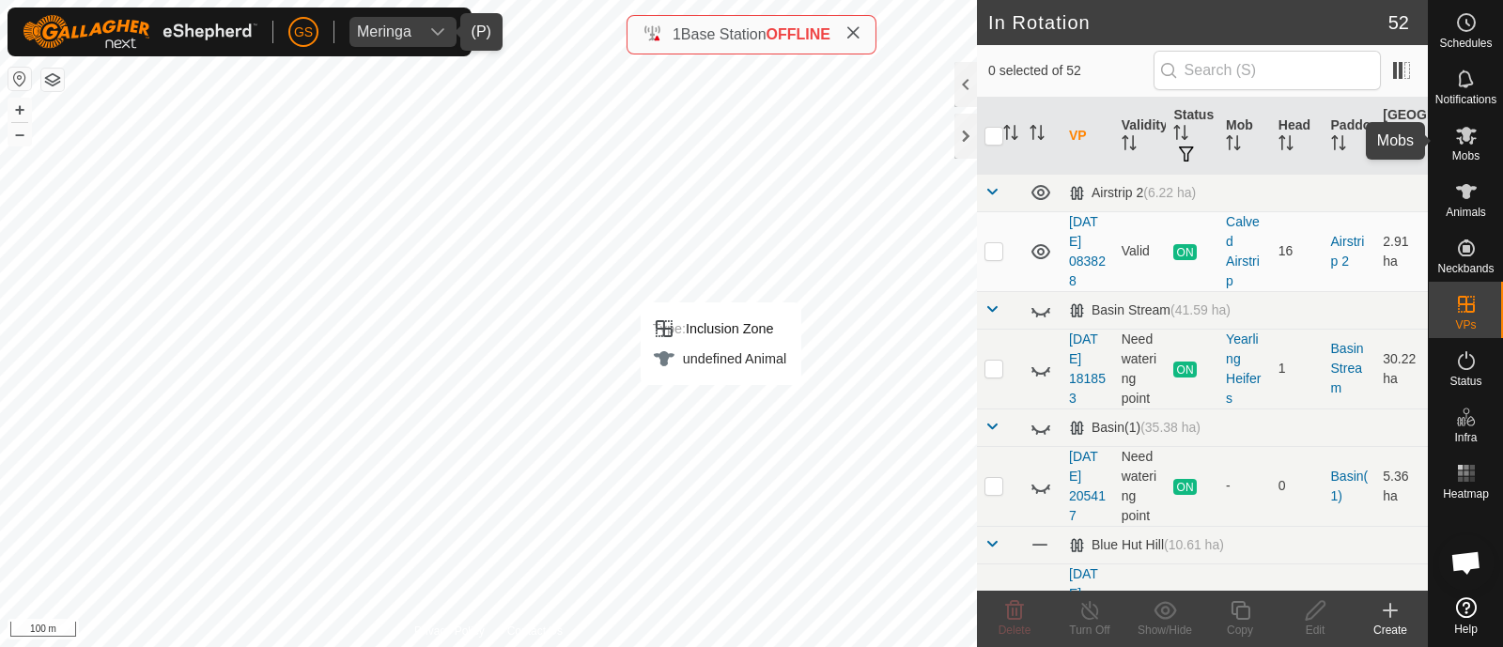
click at [1465, 145] on icon at bounding box center [1466, 135] width 23 height 23
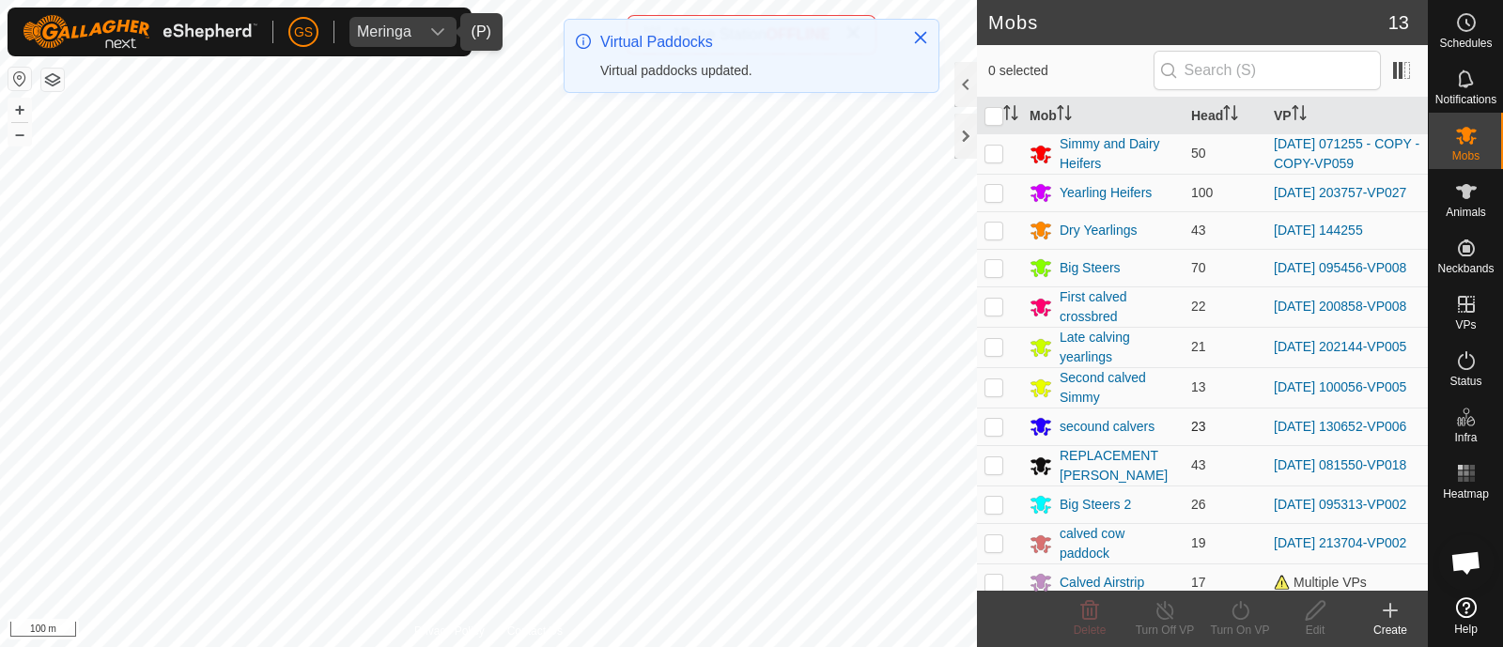
click at [991, 434] on p-checkbox at bounding box center [993, 426] width 19 height 15
checkbox input "true"
click at [1242, 614] on icon at bounding box center [1239, 610] width 23 height 23
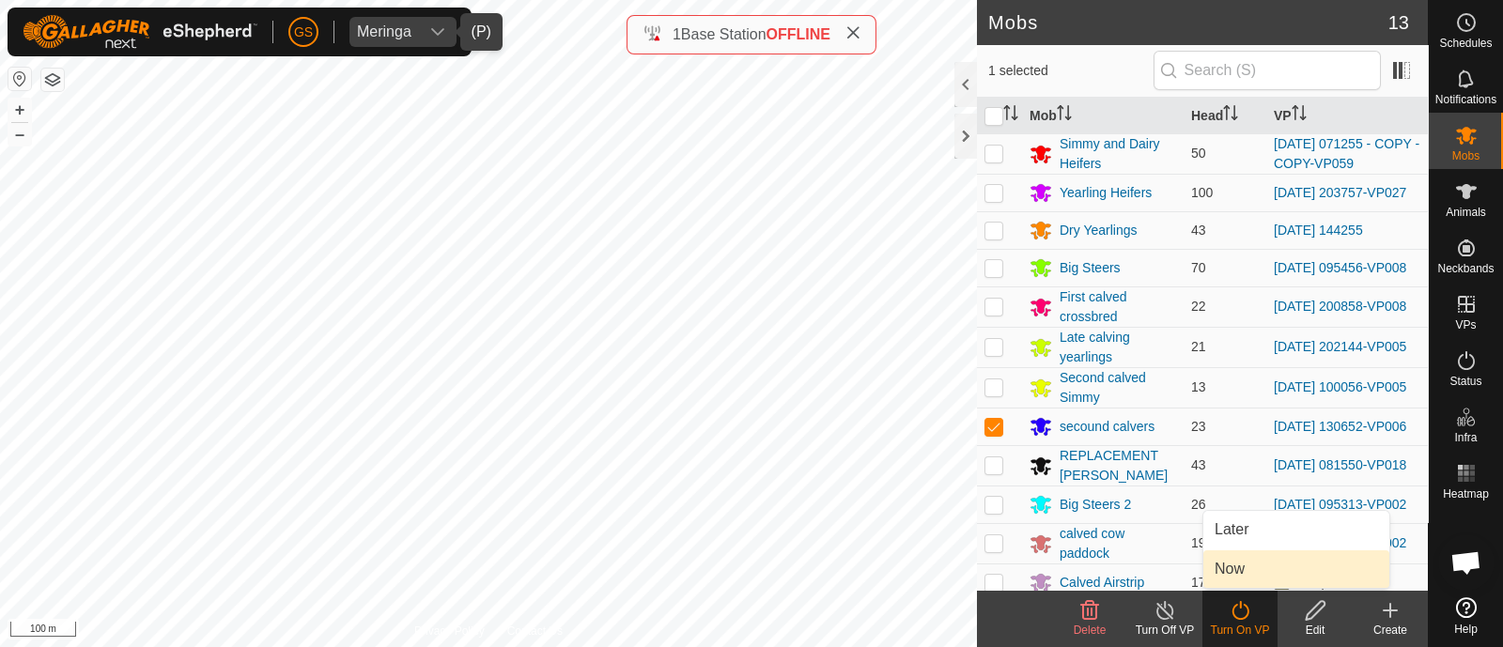
click at [1239, 571] on link "Now" at bounding box center [1296, 569] width 186 height 38
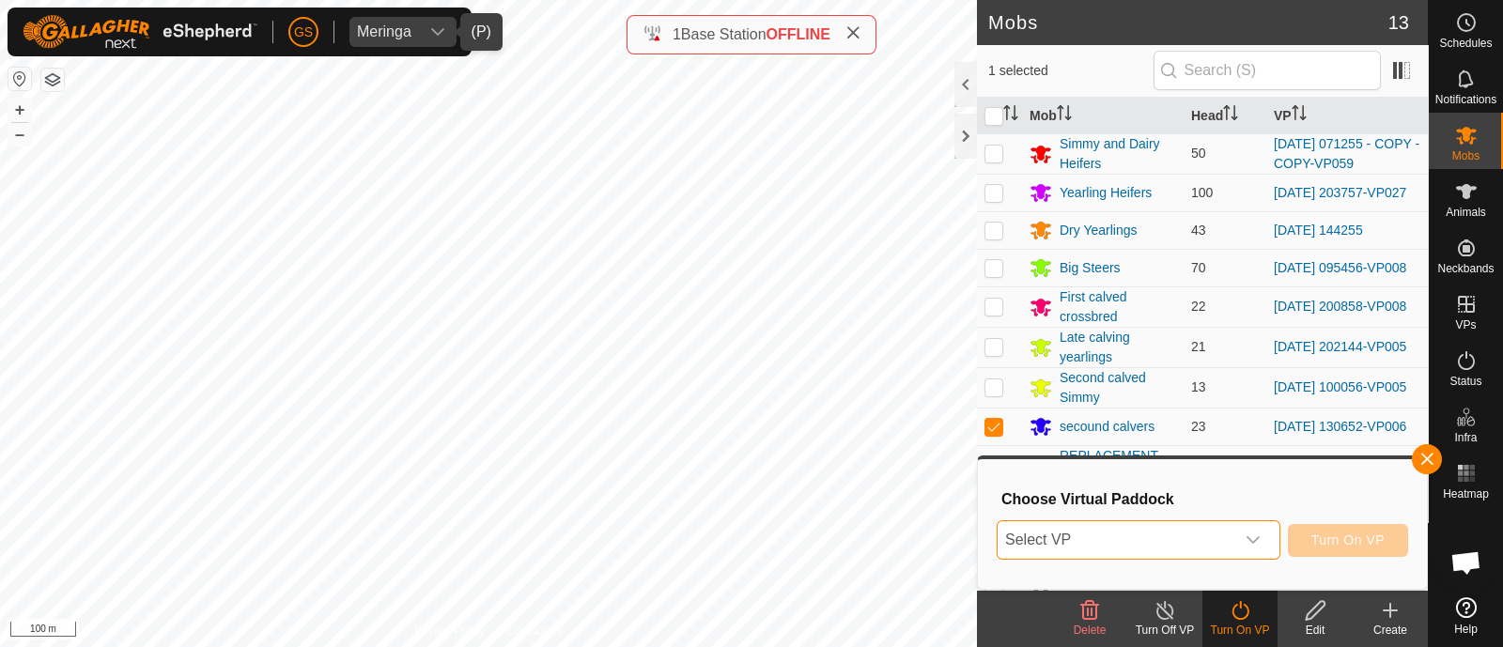
click at [1227, 542] on span "Select VP" at bounding box center [1115, 540] width 237 height 38
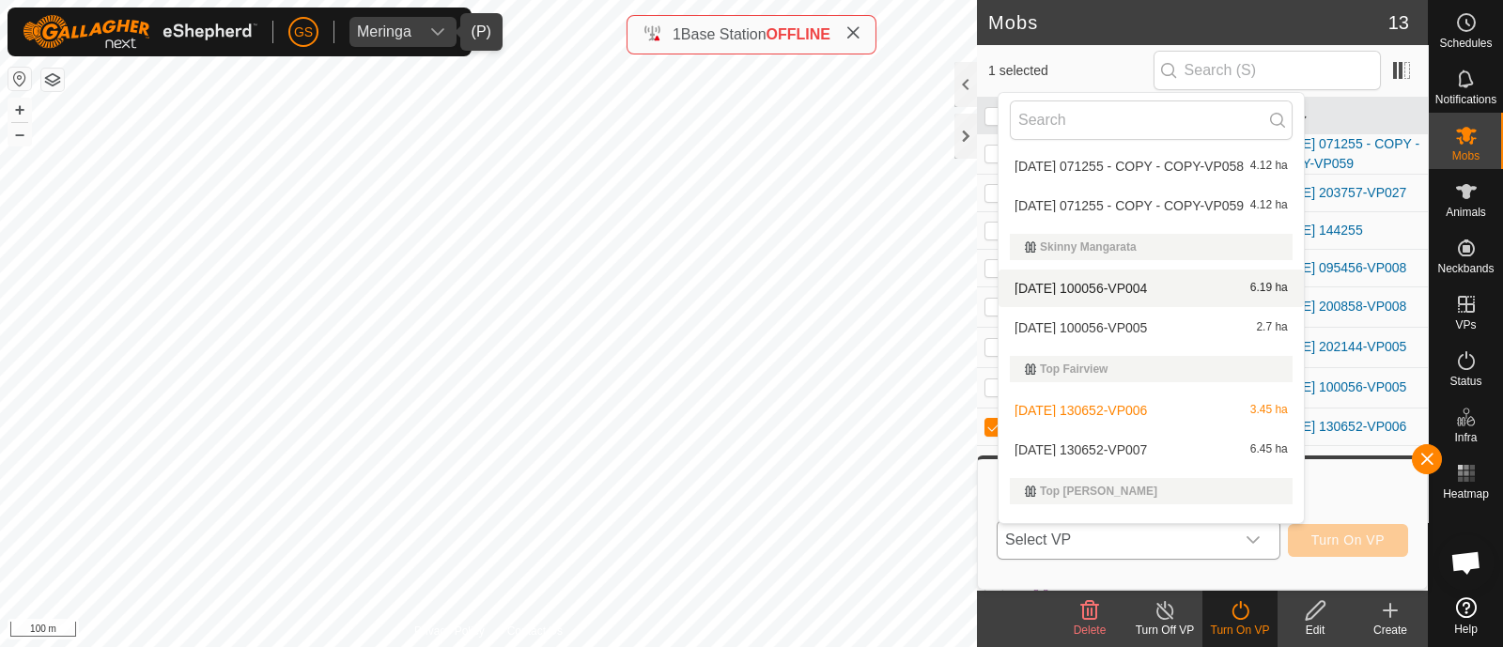
scroll to position [2700, 0]
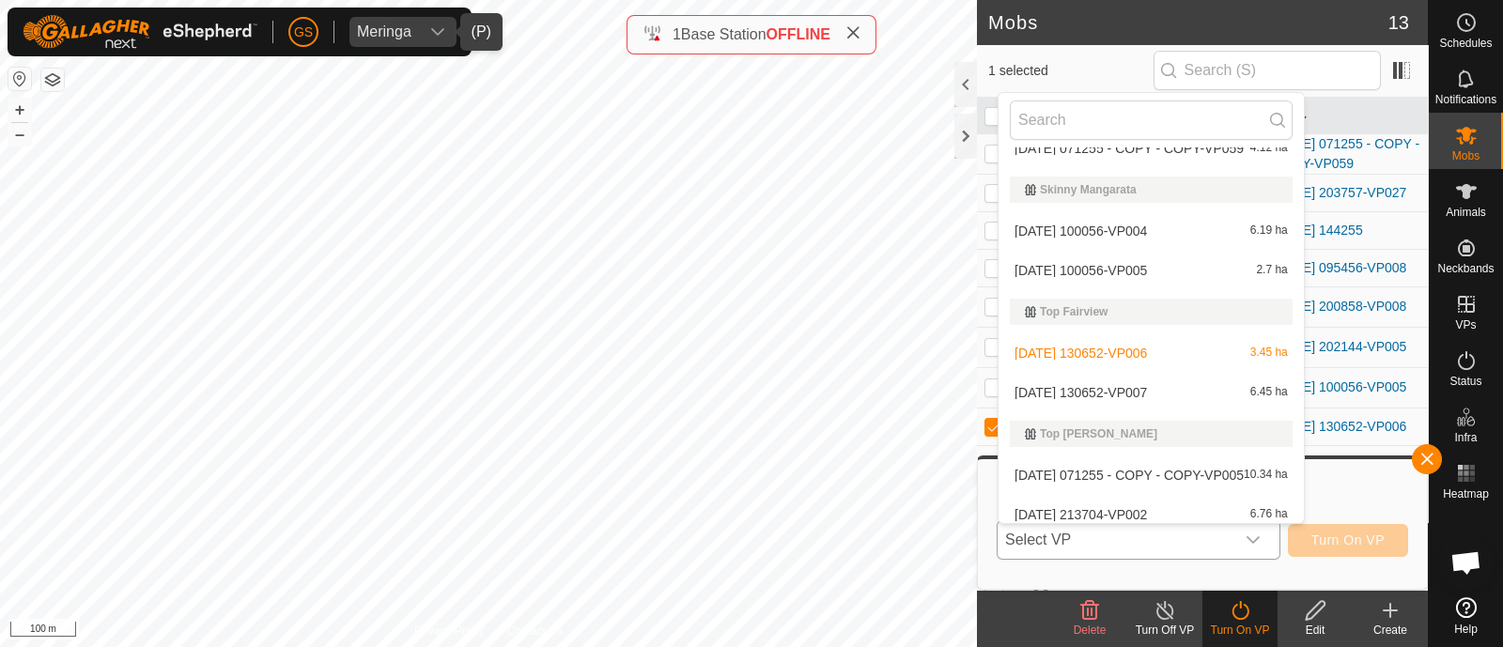
click at [1118, 391] on li "[DATE] 130652-VP007 6.45 ha" at bounding box center [1150, 393] width 305 height 38
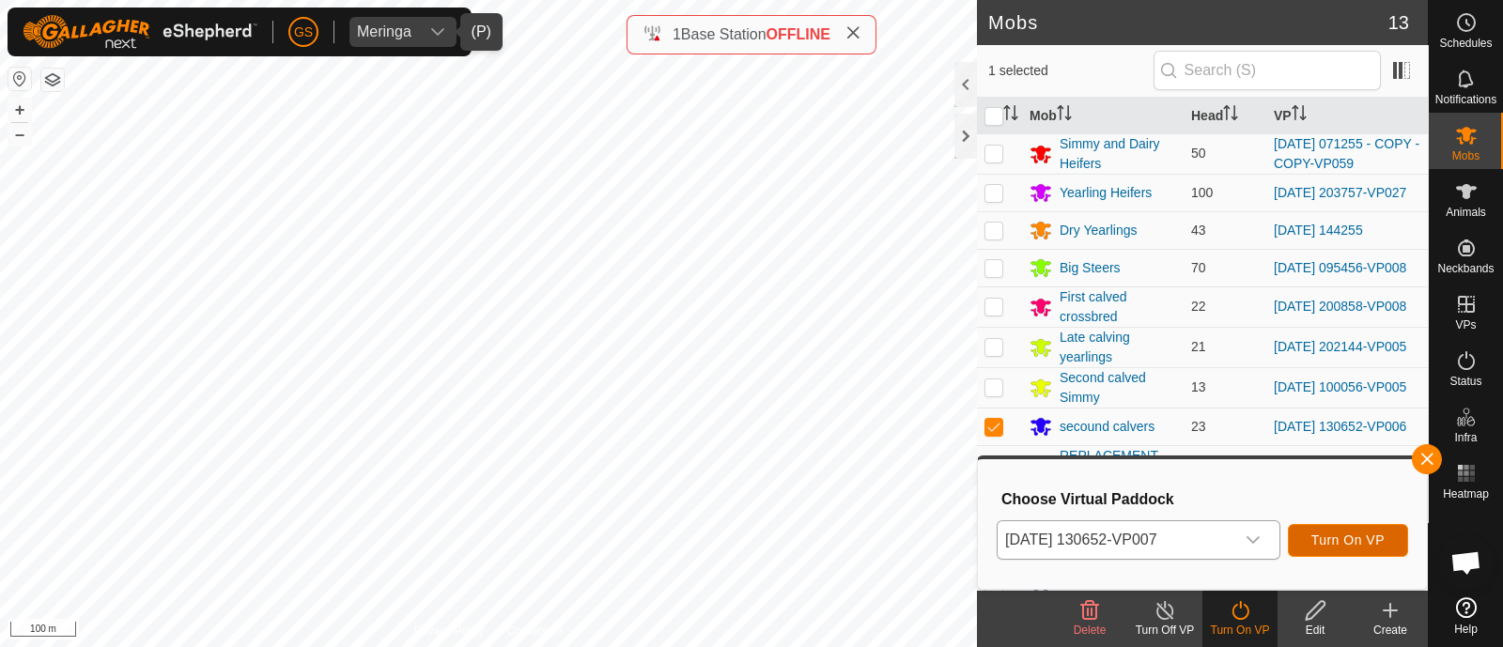
click at [1349, 531] on button "Turn On VP" at bounding box center [1347, 540] width 120 height 33
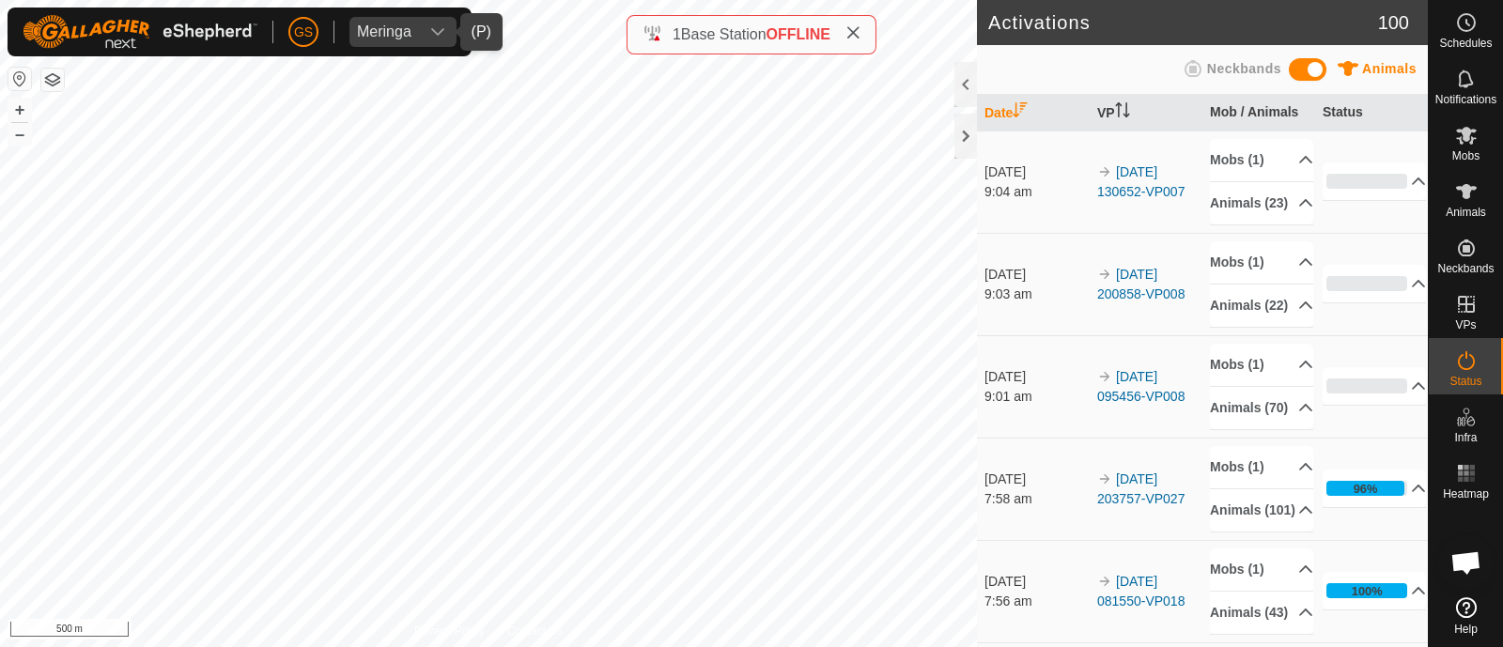
click at [16, 82] on button "button" at bounding box center [19, 79] width 23 height 23
